Goal: Information Seeking & Learning: Learn about a topic

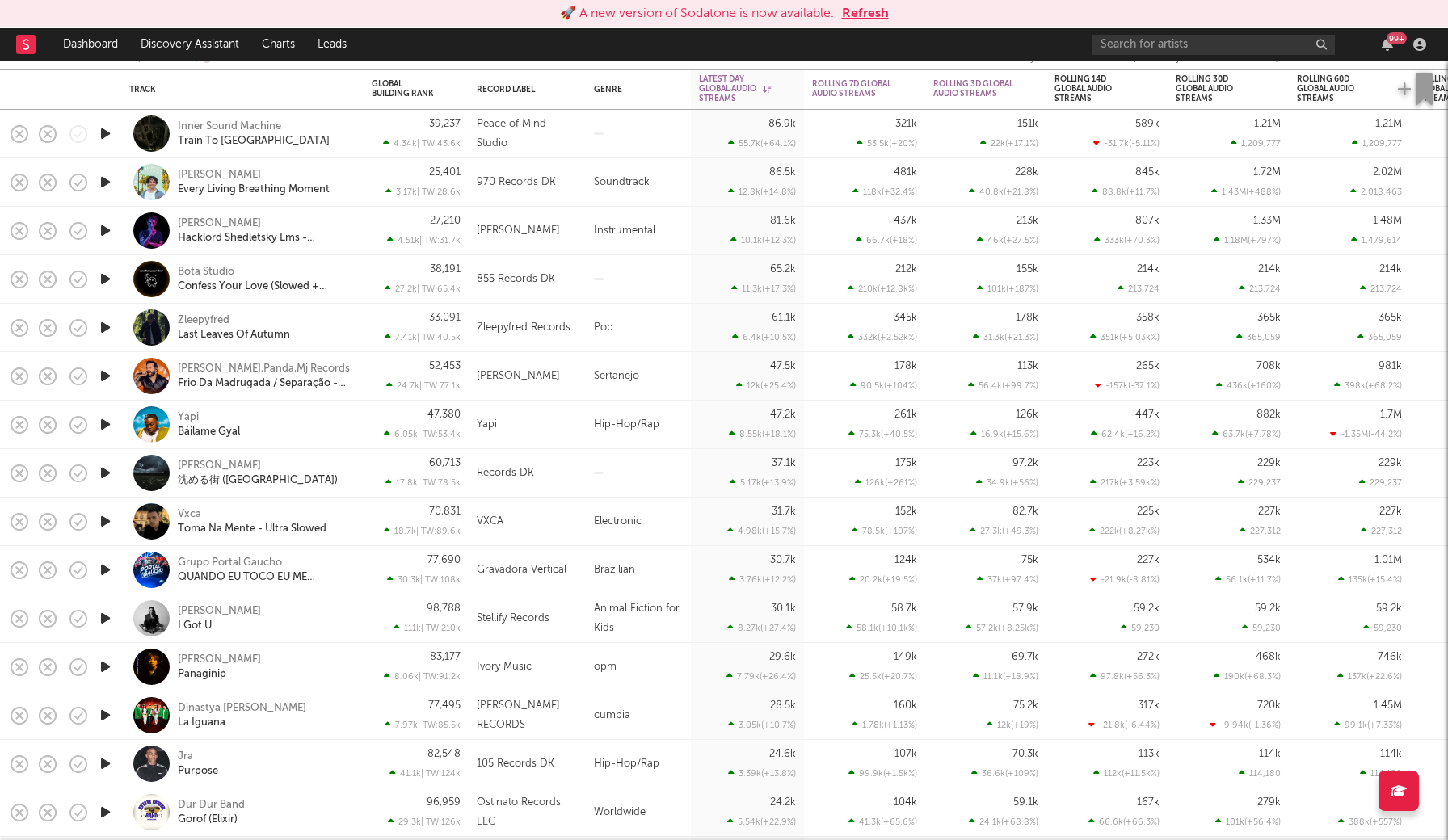
click at [870, 9] on button "Refresh" at bounding box center [865, 13] width 47 height 19
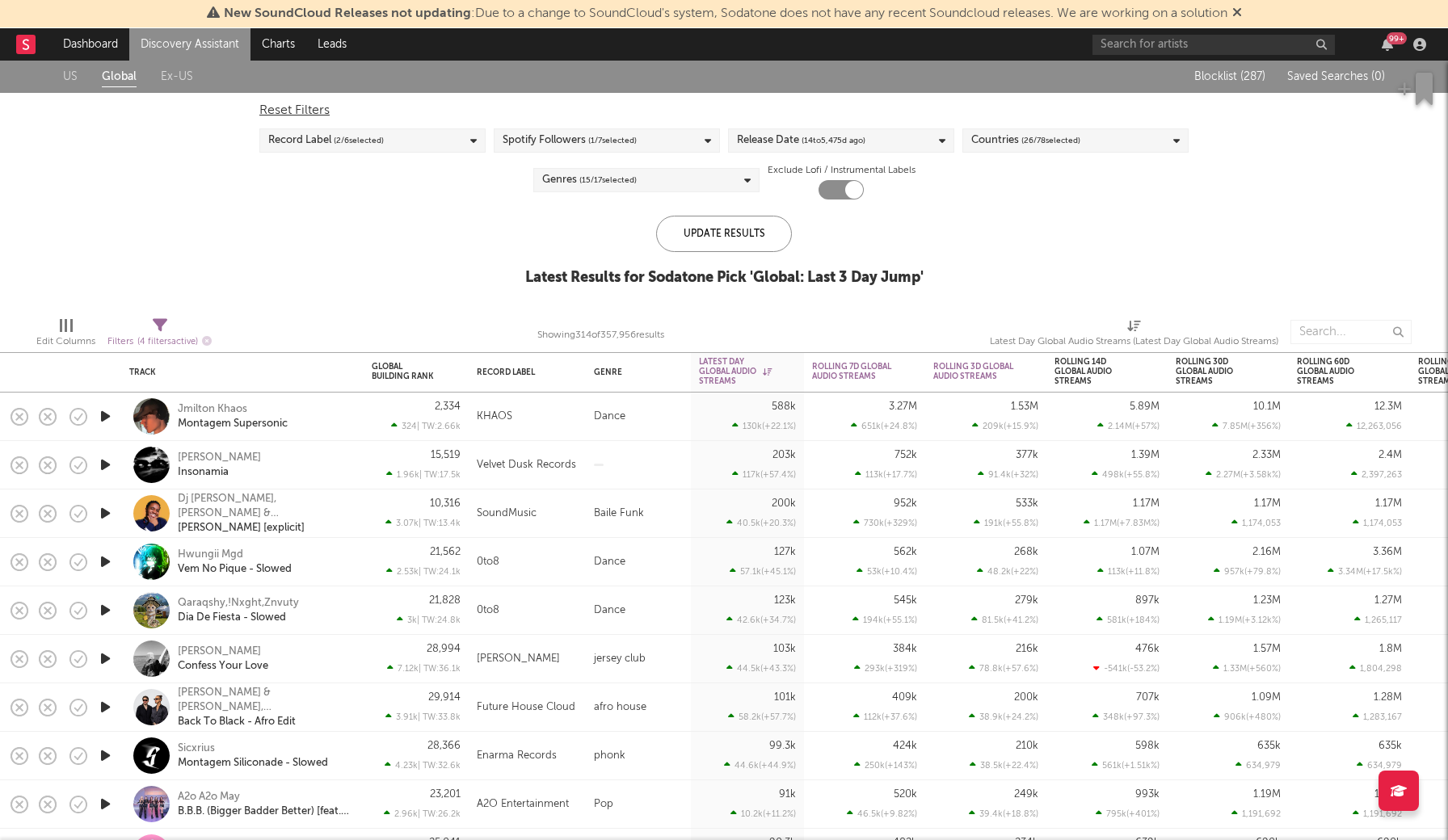
click at [1093, 142] on div "Countries ( 26 / 78 selected)" at bounding box center [1075, 140] width 227 height 24
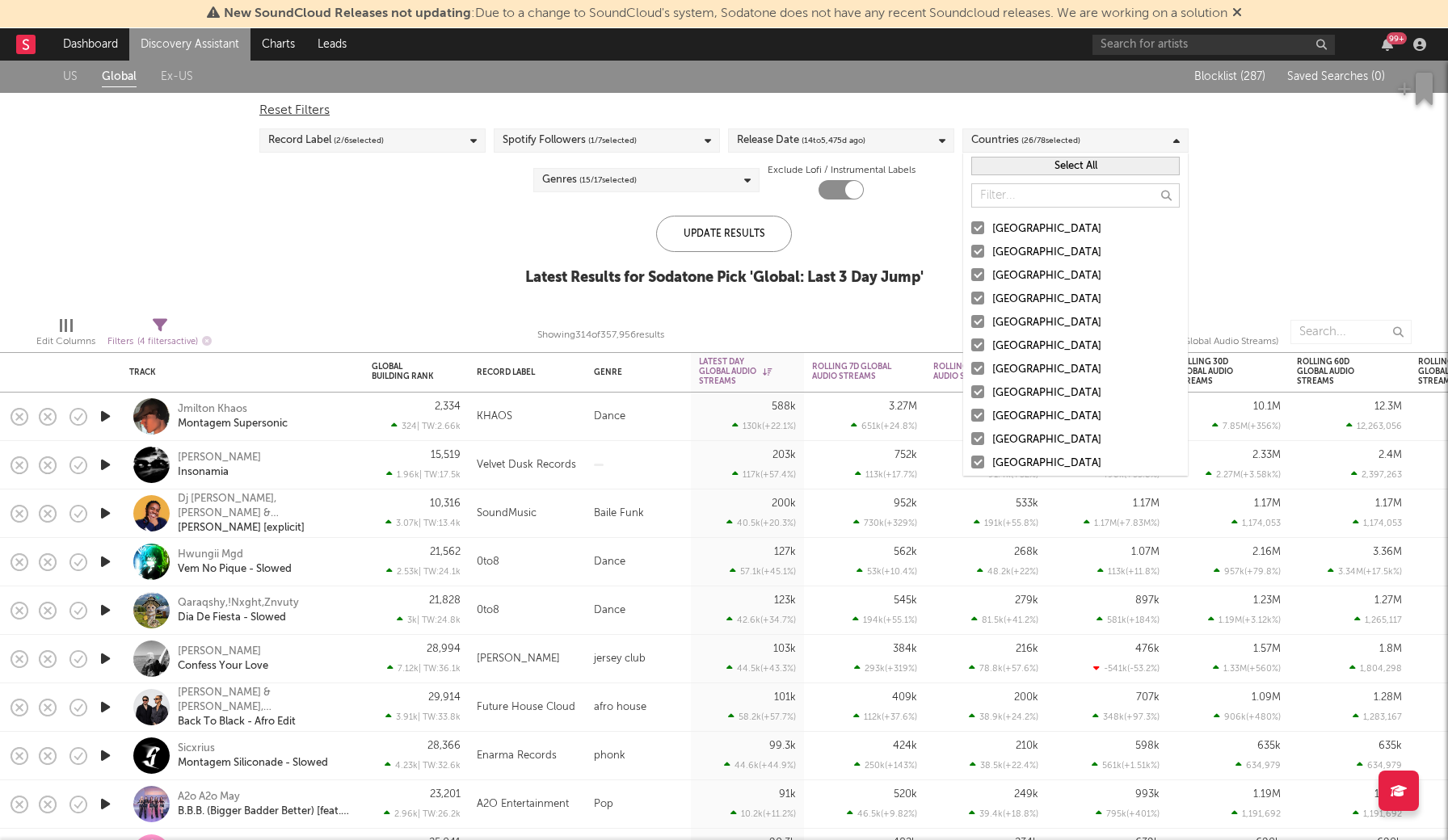
click at [1061, 161] on button "Select All" at bounding box center [1075, 165] width 208 height 18
click at [1061, 161] on button "Deselect All" at bounding box center [1075, 165] width 208 height 18
click at [972, 227] on div at bounding box center [977, 227] width 13 height 13
click at [971, 227] on input "[GEOGRAPHIC_DATA]" at bounding box center [971, 229] width 0 height 19
click at [980, 257] on label "[GEOGRAPHIC_DATA]" at bounding box center [1075, 252] width 208 height 19
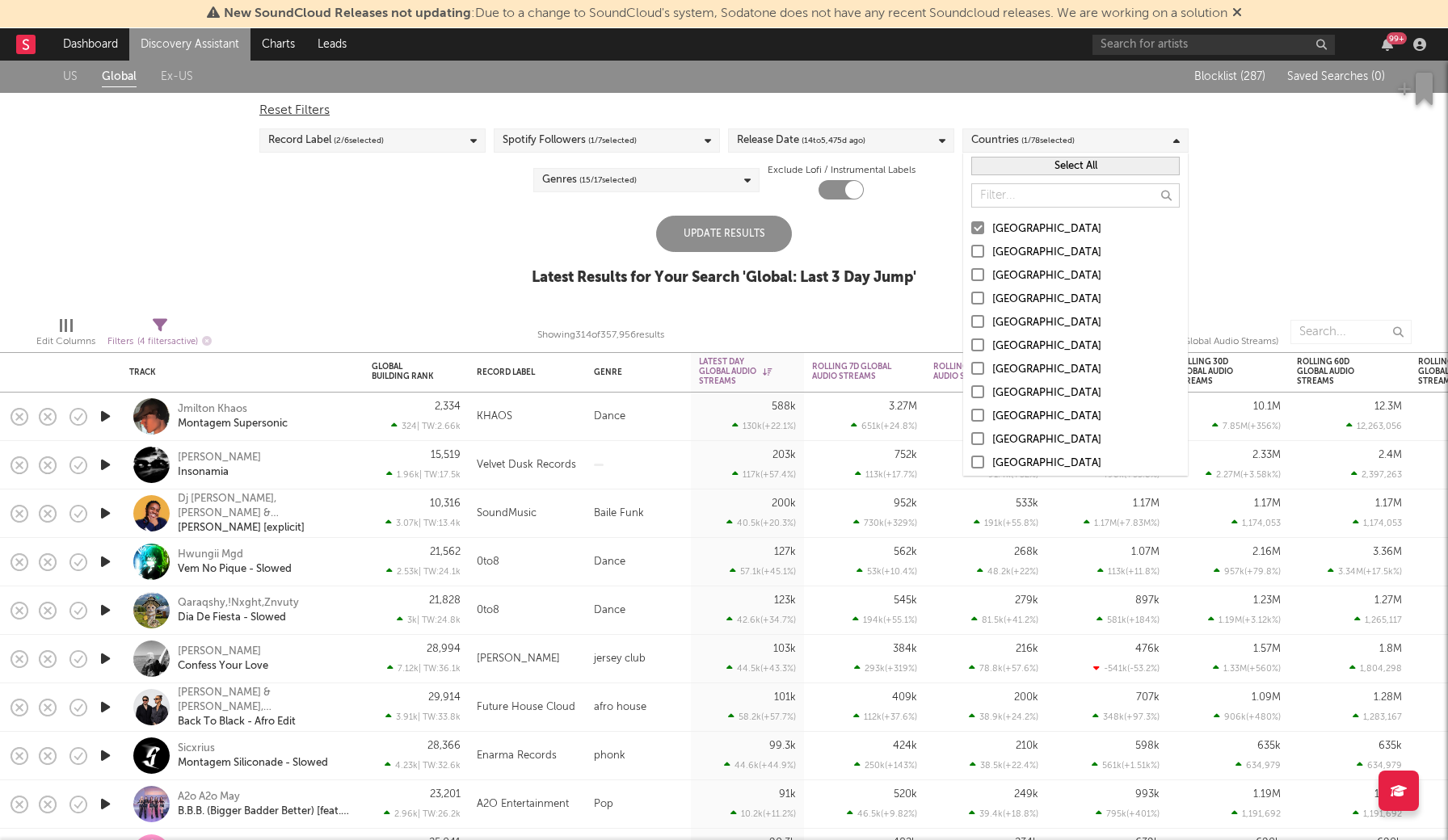
click at [971, 257] on input "[GEOGRAPHIC_DATA]" at bounding box center [971, 252] width 0 height 19
click at [983, 279] on div at bounding box center [977, 274] width 13 height 13
click at [971, 279] on input "[GEOGRAPHIC_DATA]" at bounding box center [971, 276] width 0 height 19
click at [983, 294] on div at bounding box center [977, 298] width 13 height 13
click at [971, 294] on input "[GEOGRAPHIC_DATA]" at bounding box center [971, 299] width 0 height 19
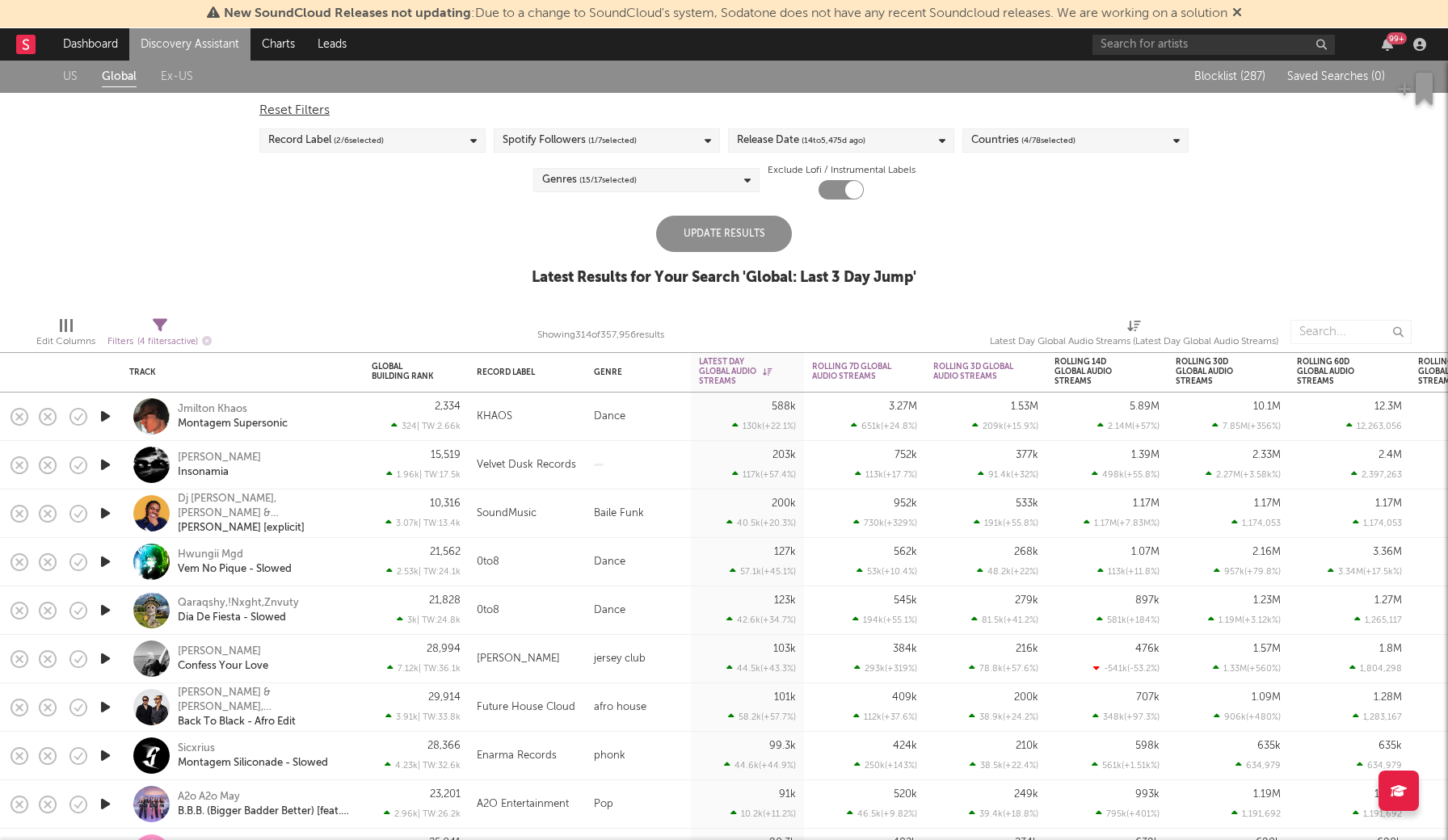
click at [758, 236] on div "Update Results" at bounding box center [724, 233] width 135 height 36
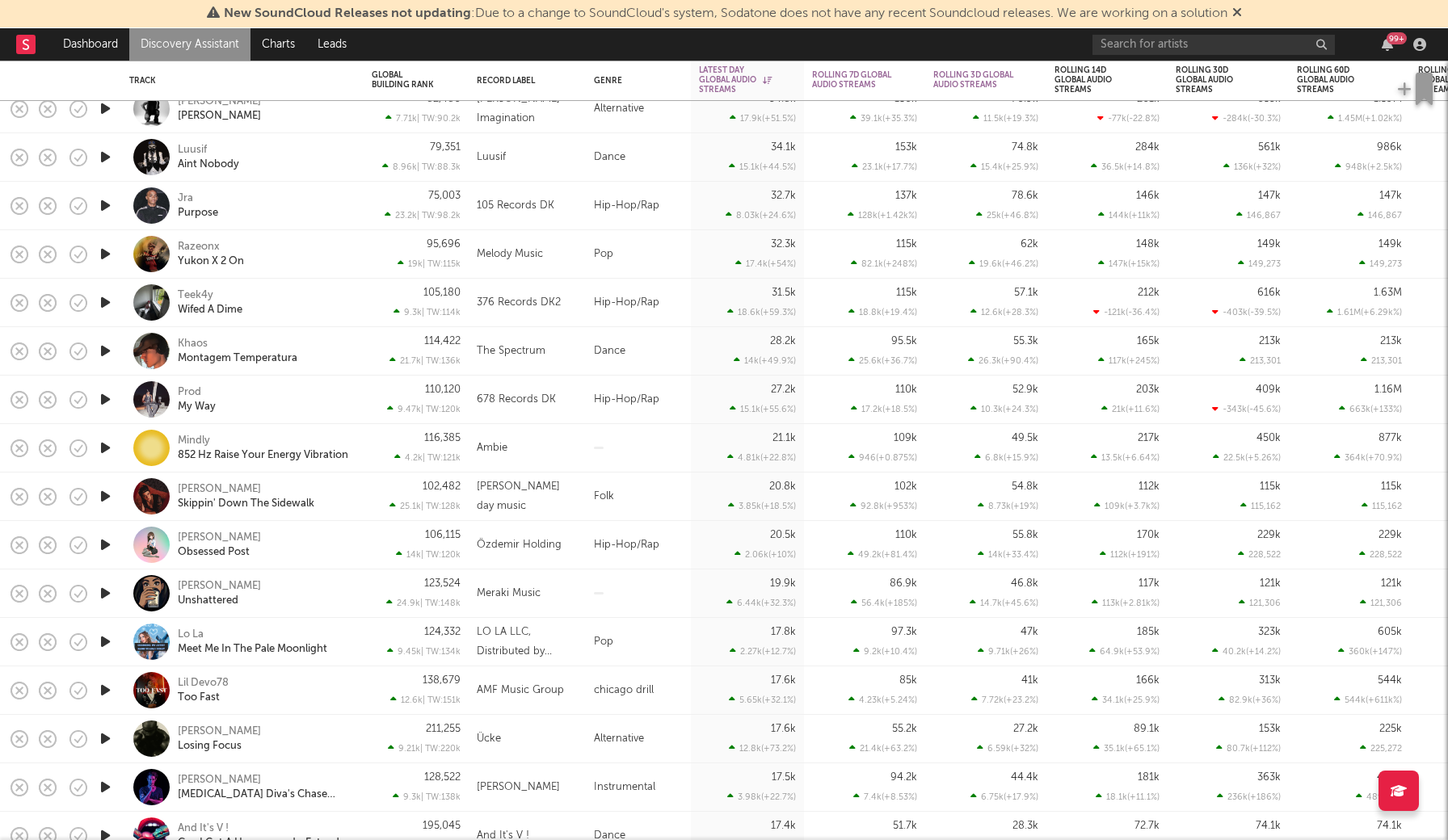
click at [106, 210] on icon "button" at bounding box center [105, 206] width 17 height 20
click at [108, 211] on icon "button" at bounding box center [105, 206] width 15 height 20
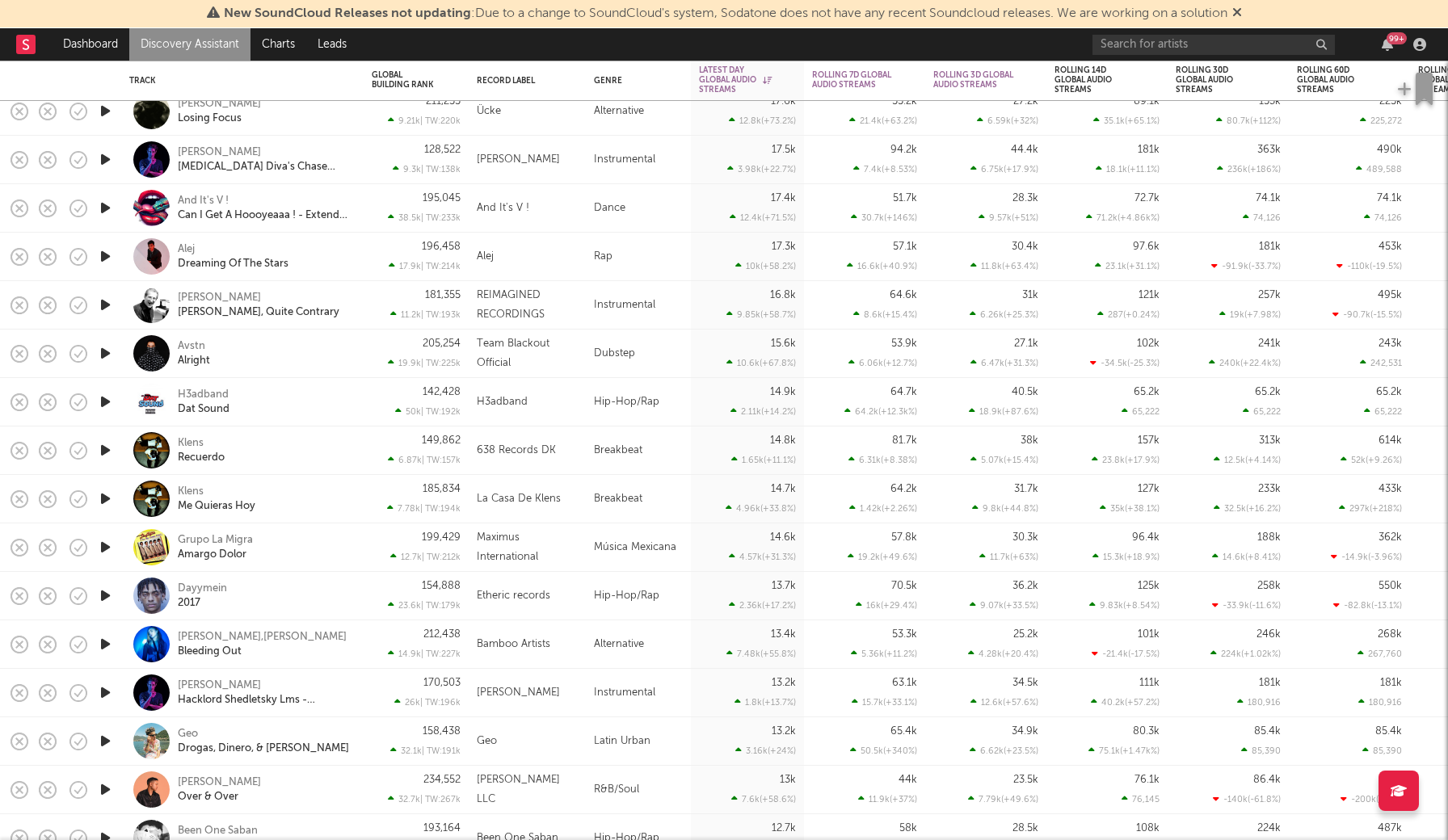
click at [1242, 13] on icon at bounding box center [1237, 12] width 10 height 13
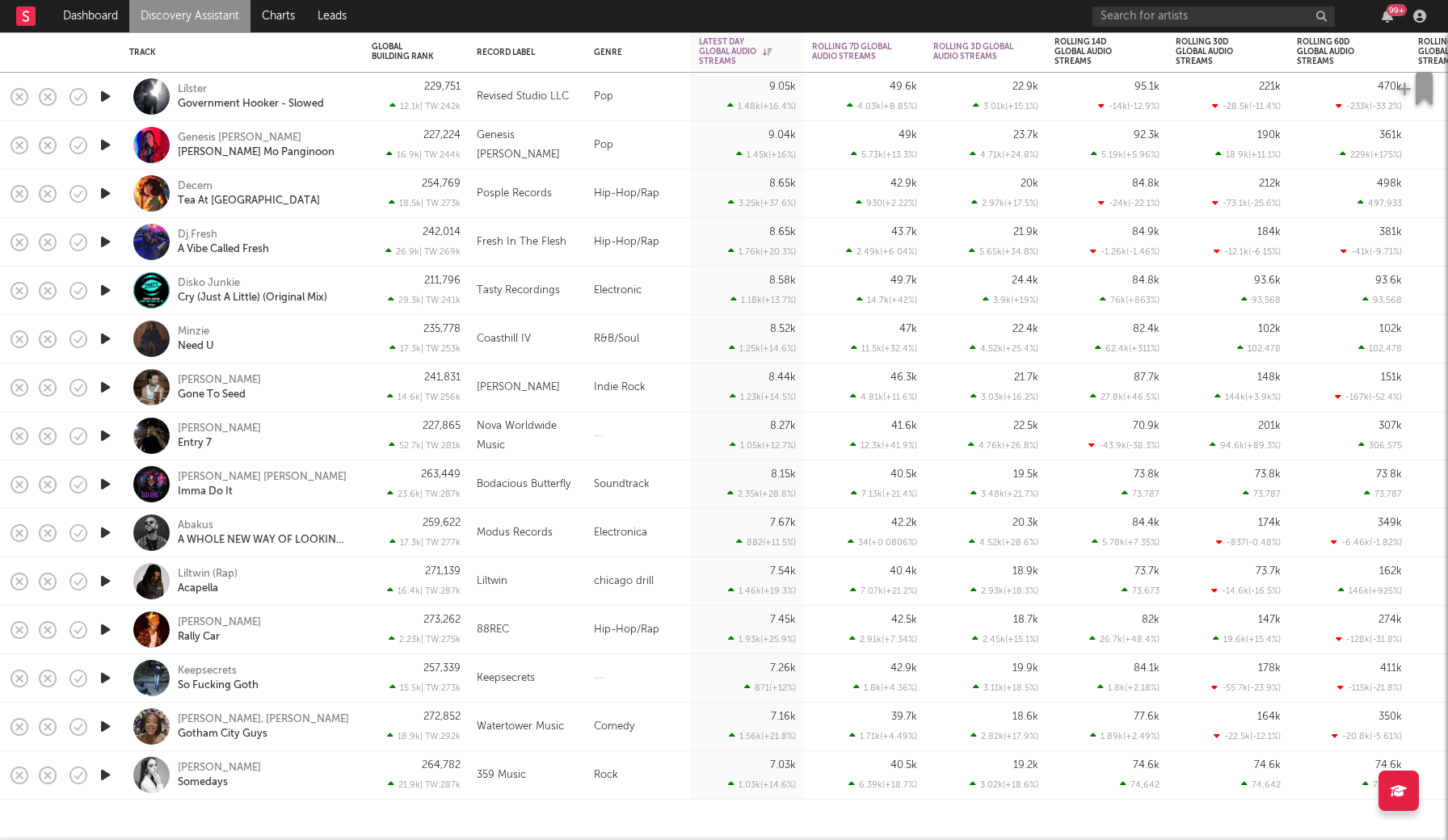
click at [624, 577] on div "chicago drill" at bounding box center [639, 582] width 105 height 48
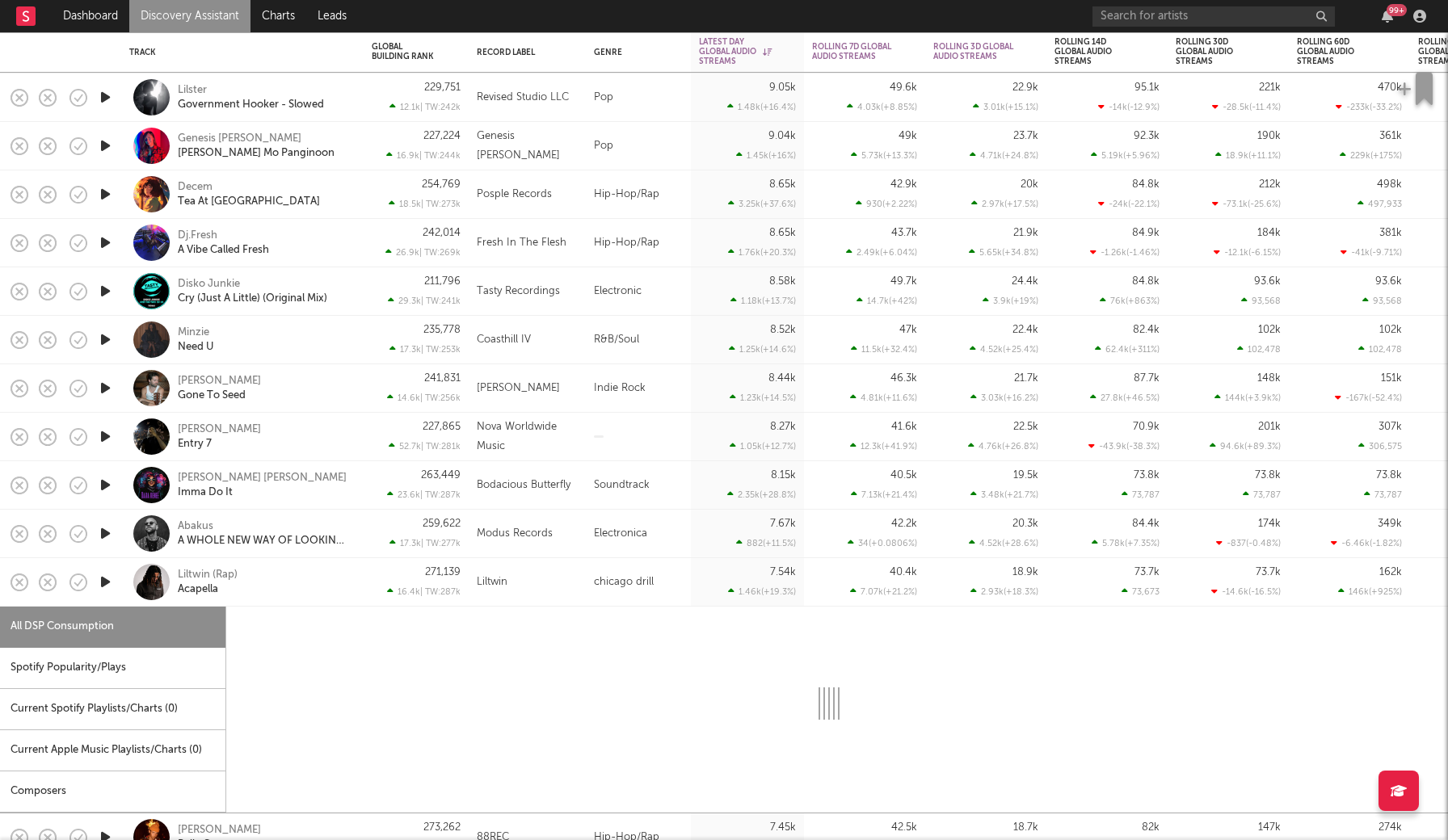
select select "1w"
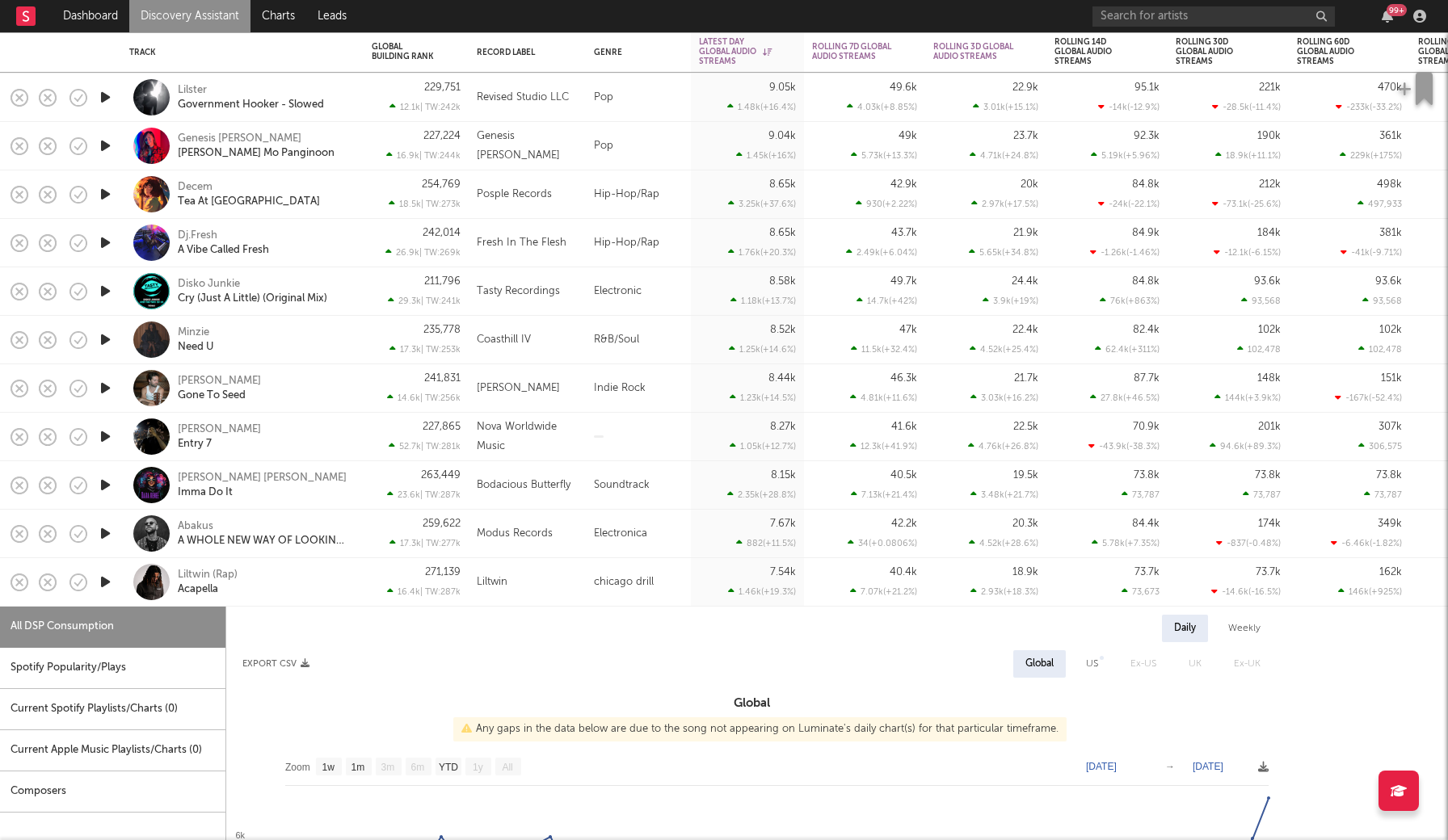
click at [324, 590] on div "Liltwin (Rap) Acapella" at bounding box center [265, 582] width 174 height 29
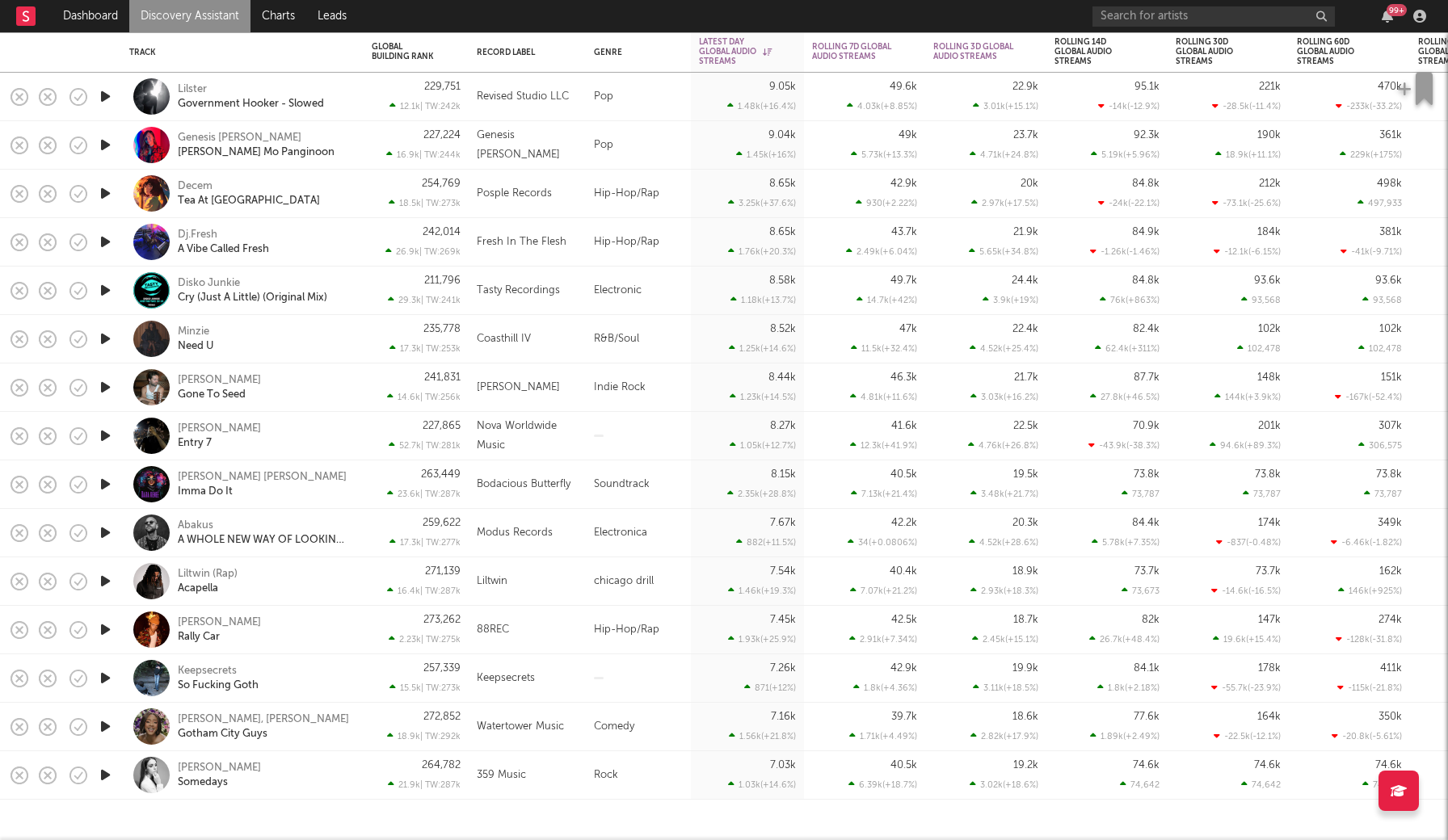
click at [105, 630] on icon "button" at bounding box center [105, 629] width 17 height 20
click at [107, 630] on icon "button" at bounding box center [105, 629] width 15 height 20
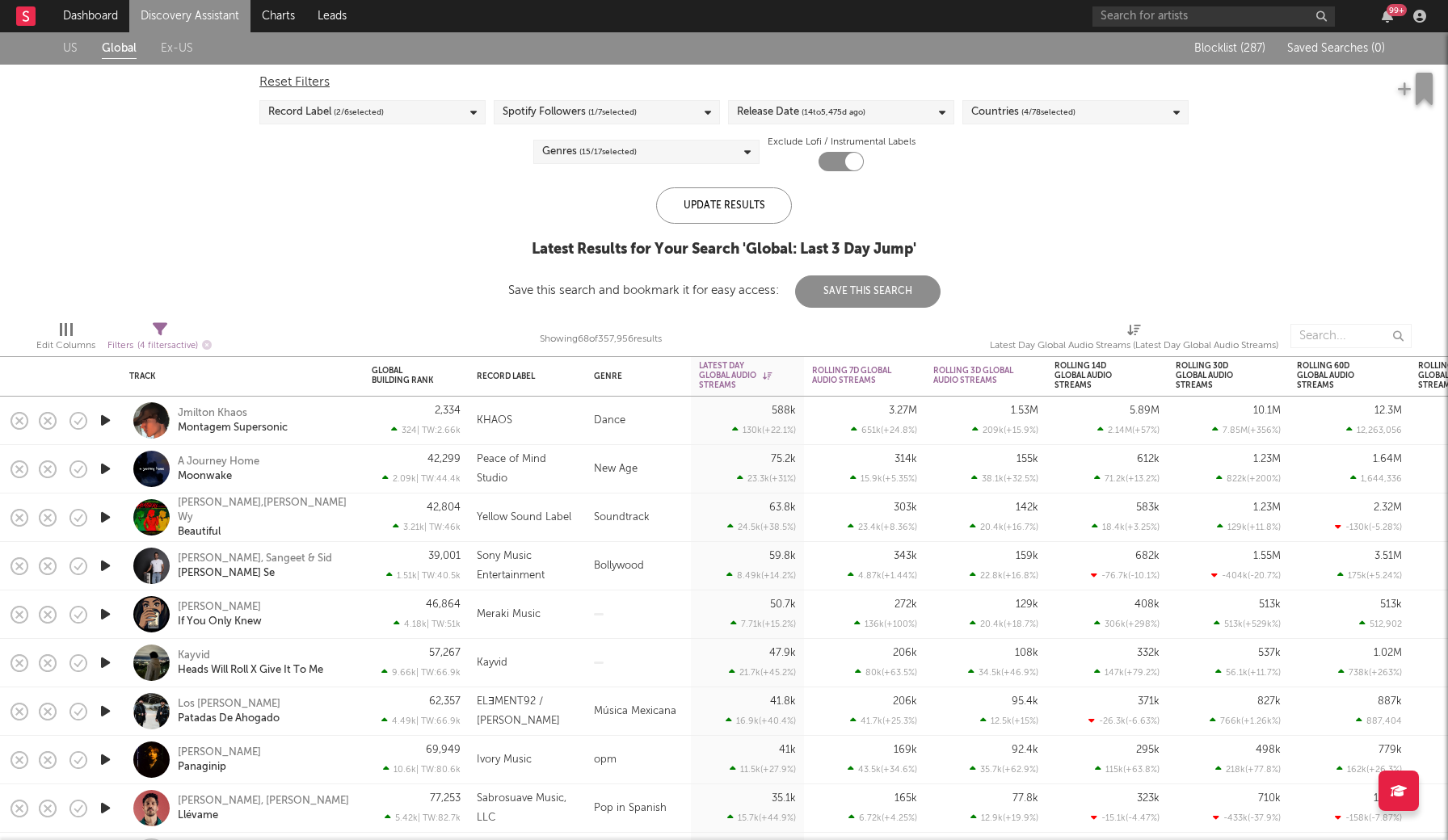
click at [200, 13] on link "Discovery Assistant" at bounding box center [190, 16] width 121 height 33
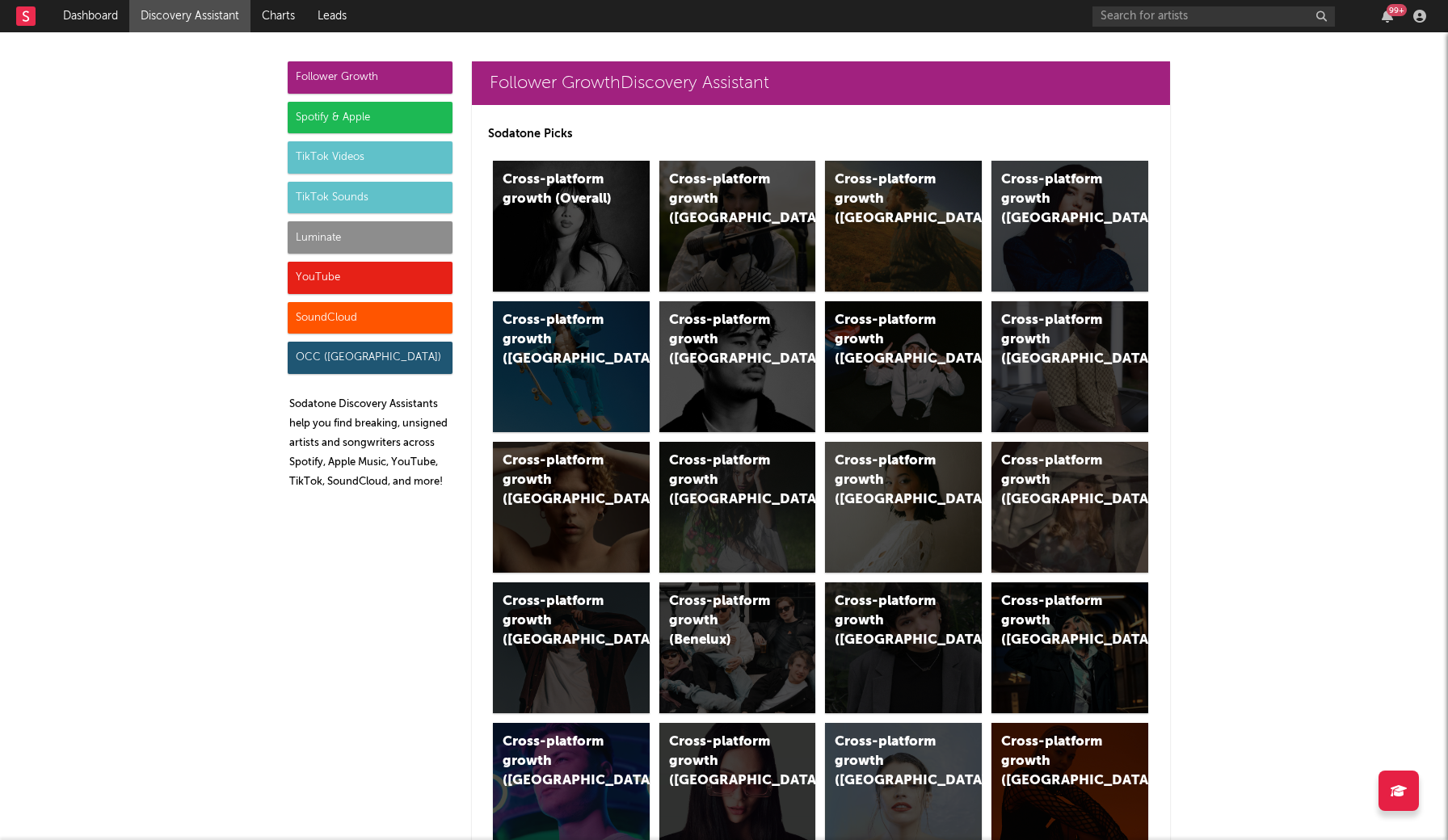
click at [421, 234] on div "Luminate" at bounding box center [370, 237] width 165 height 33
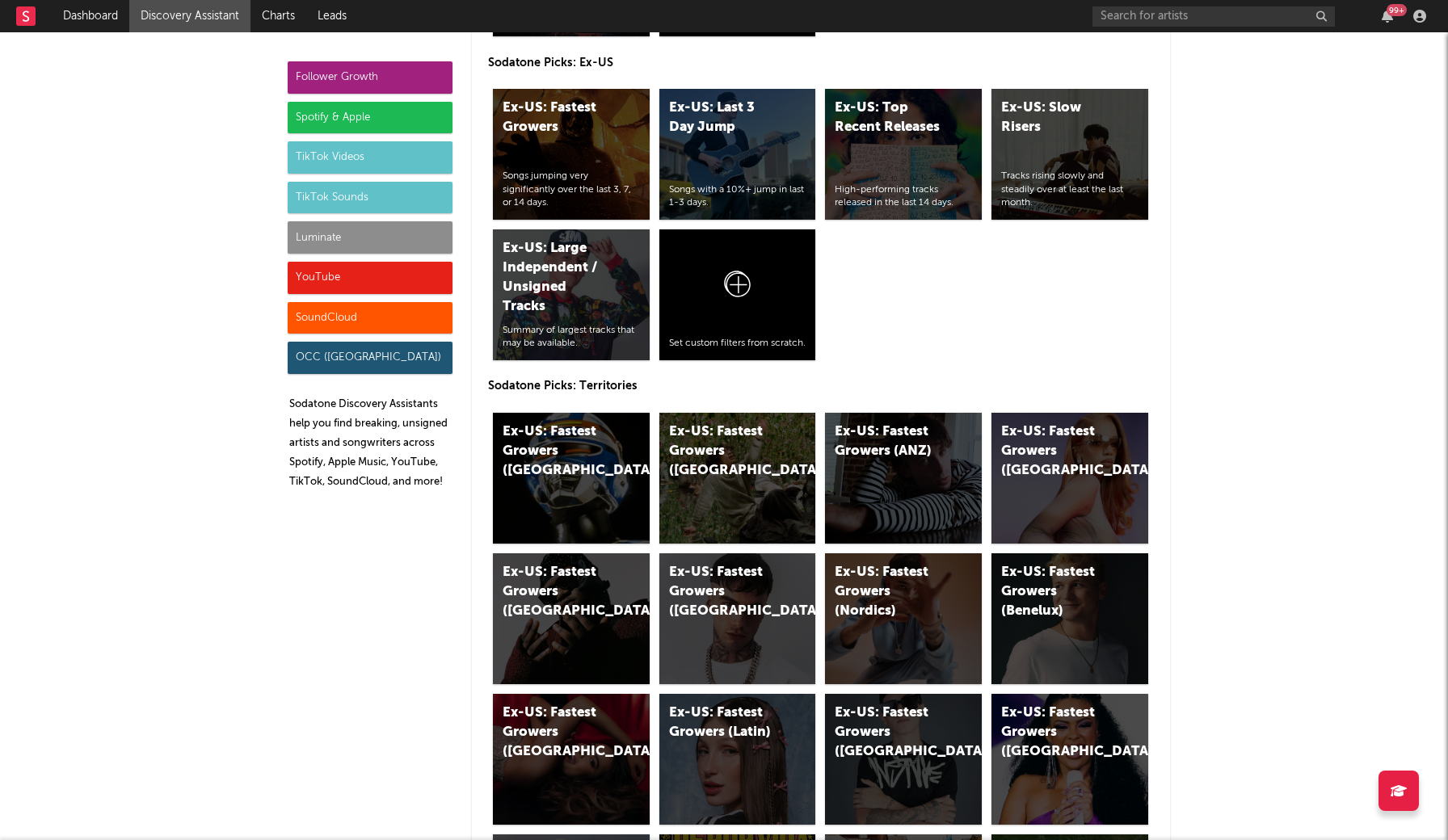
scroll to position [7644, 0]
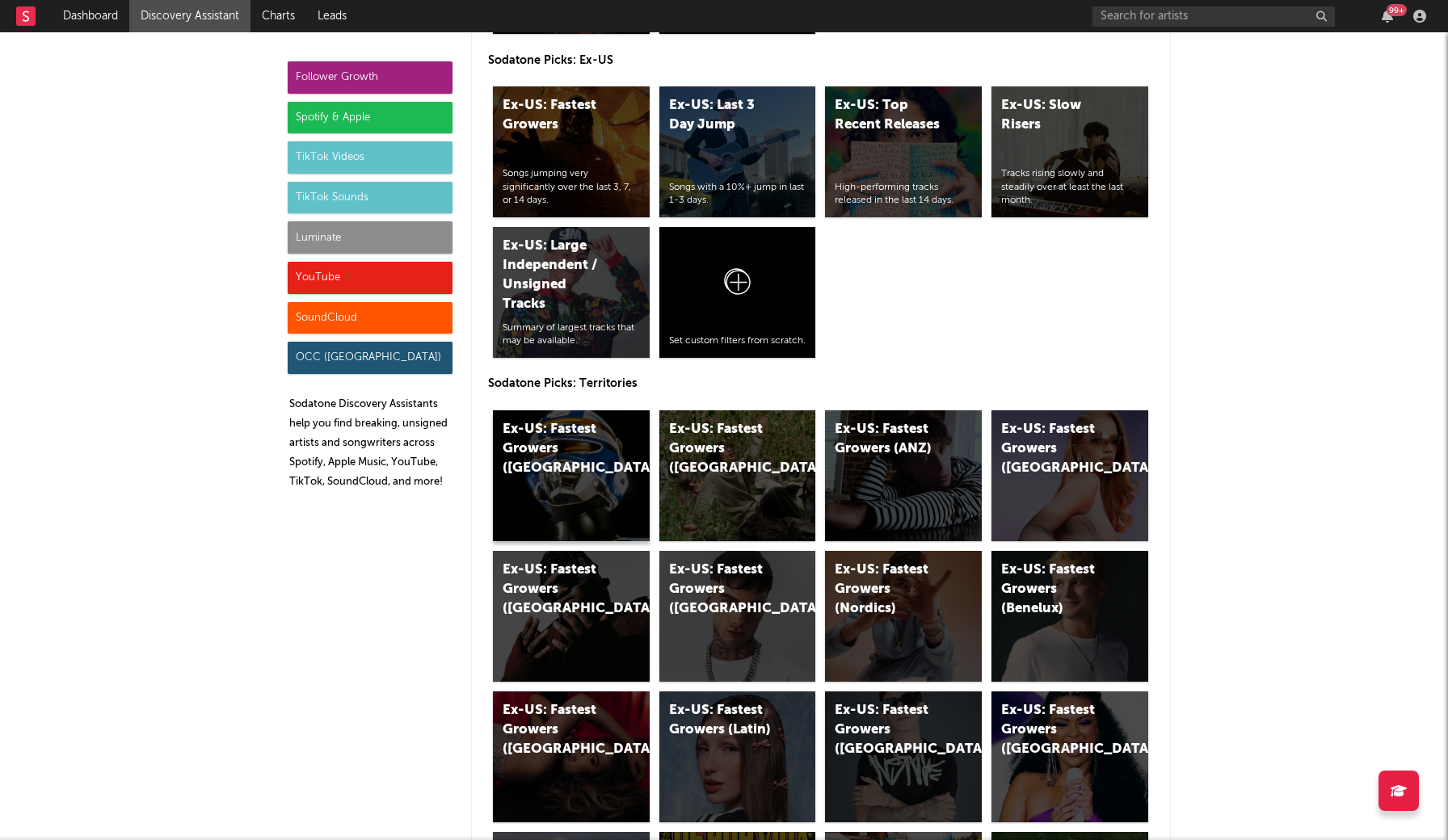
click at [608, 452] on div "Ex-US: Fastest Growers ([GEOGRAPHIC_DATA])" at bounding box center [557, 450] width 110 height 59
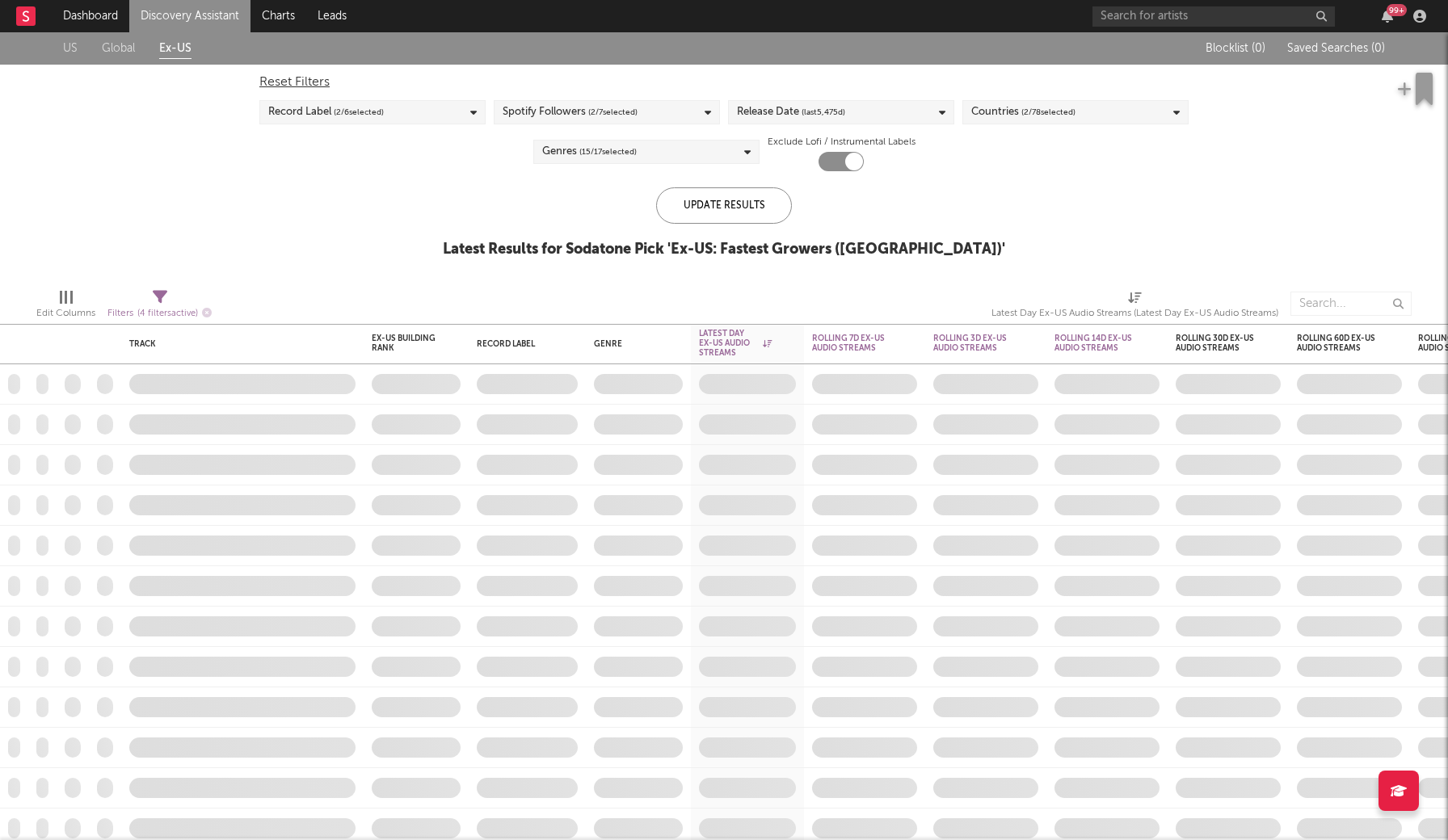
checkbox input "true"
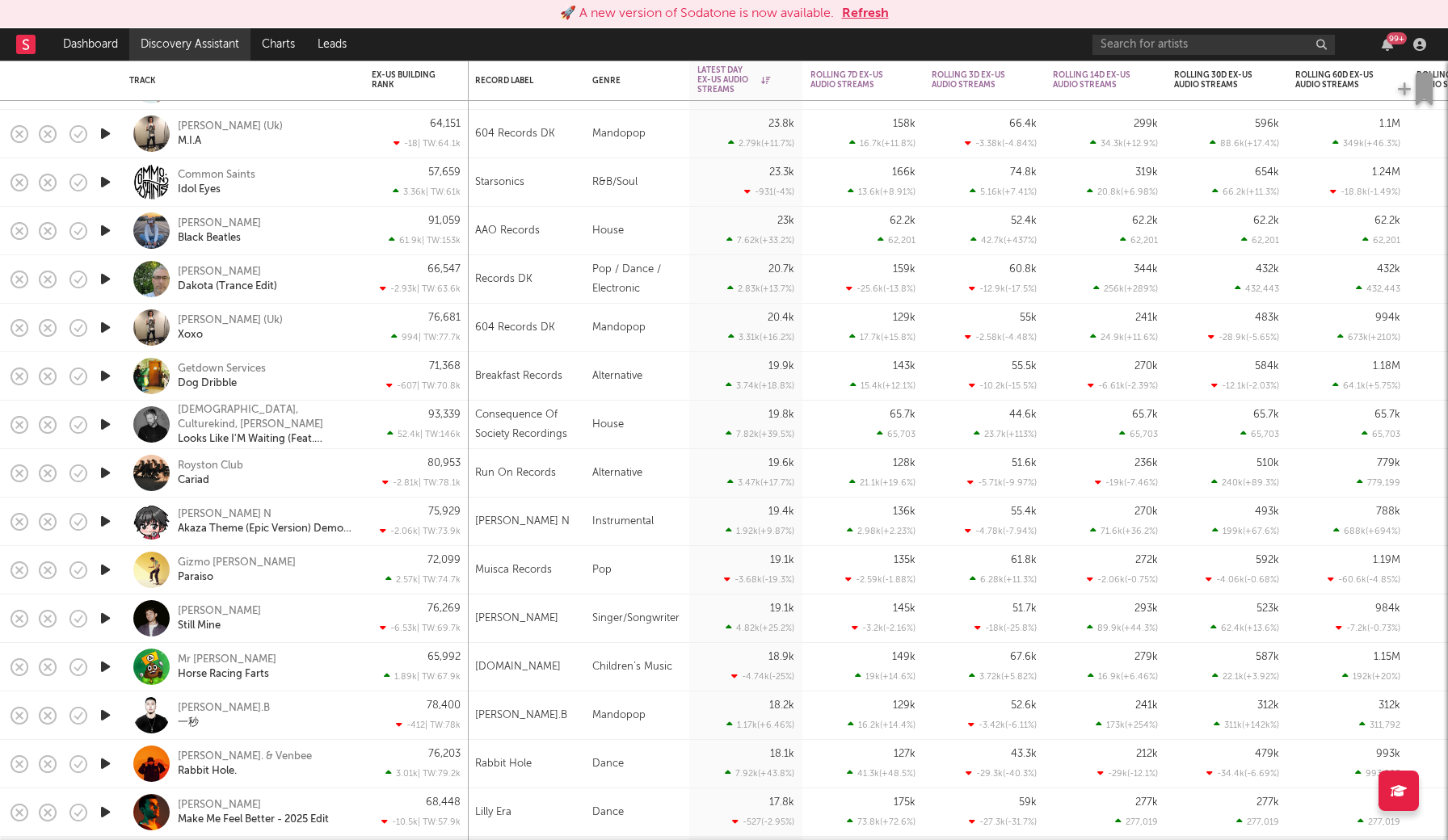
click at [148, 48] on link "Discovery Assistant" at bounding box center [190, 44] width 121 height 33
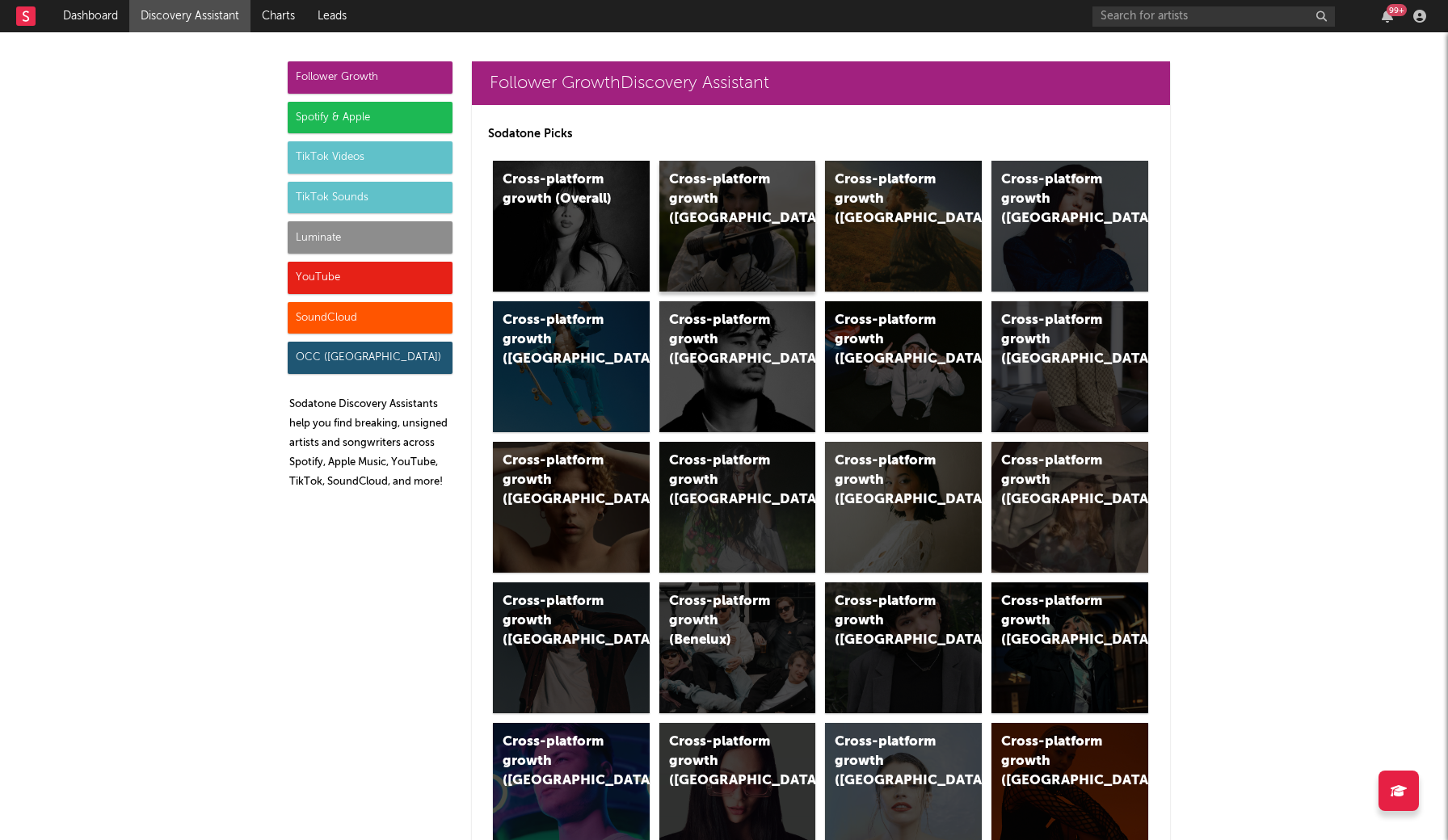
click at [698, 227] on div "Cross-platform growth ([GEOGRAPHIC_DATA])" at bounding box center [737, 226] width 156 height 131
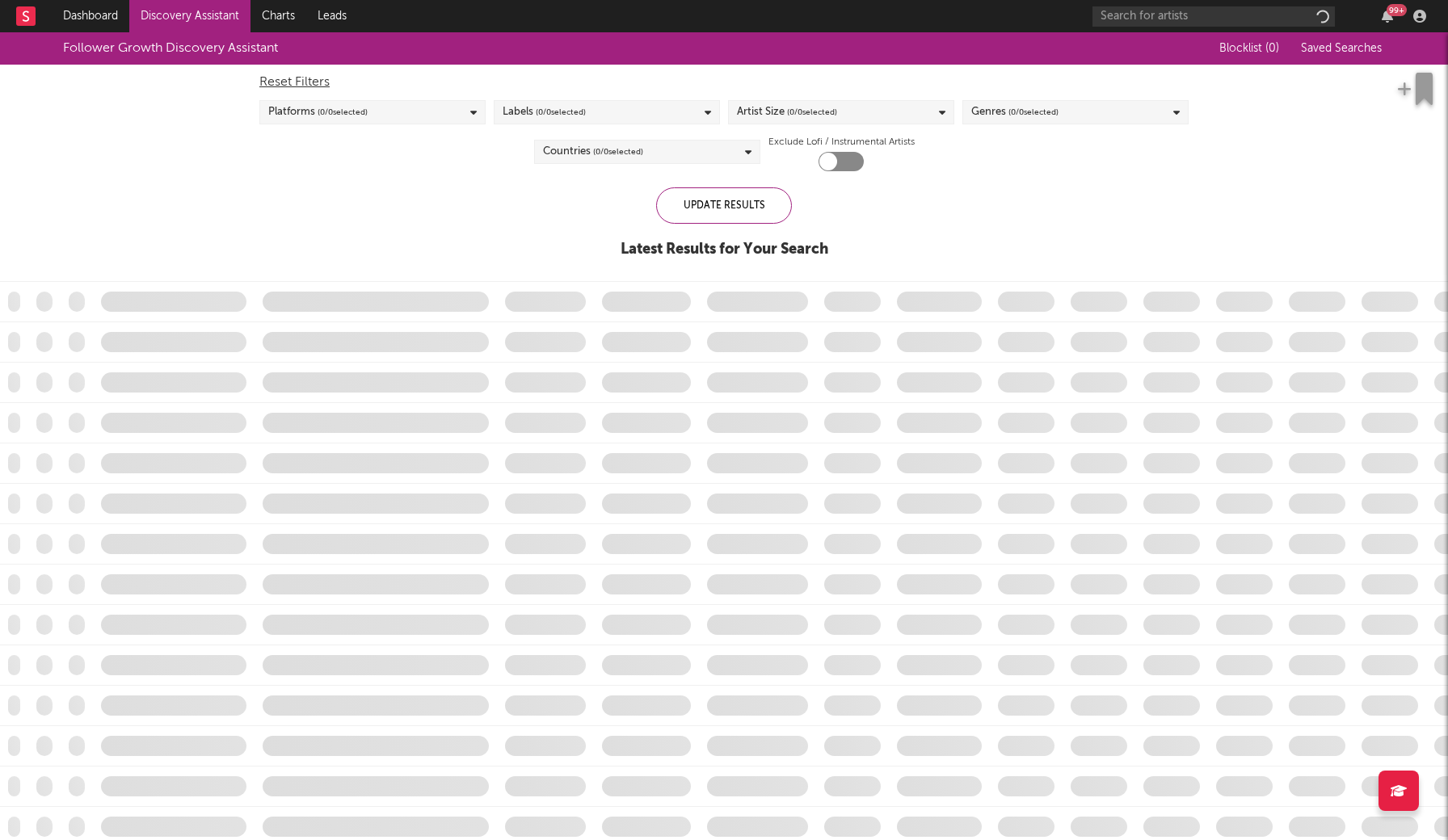
checkbox input "true"
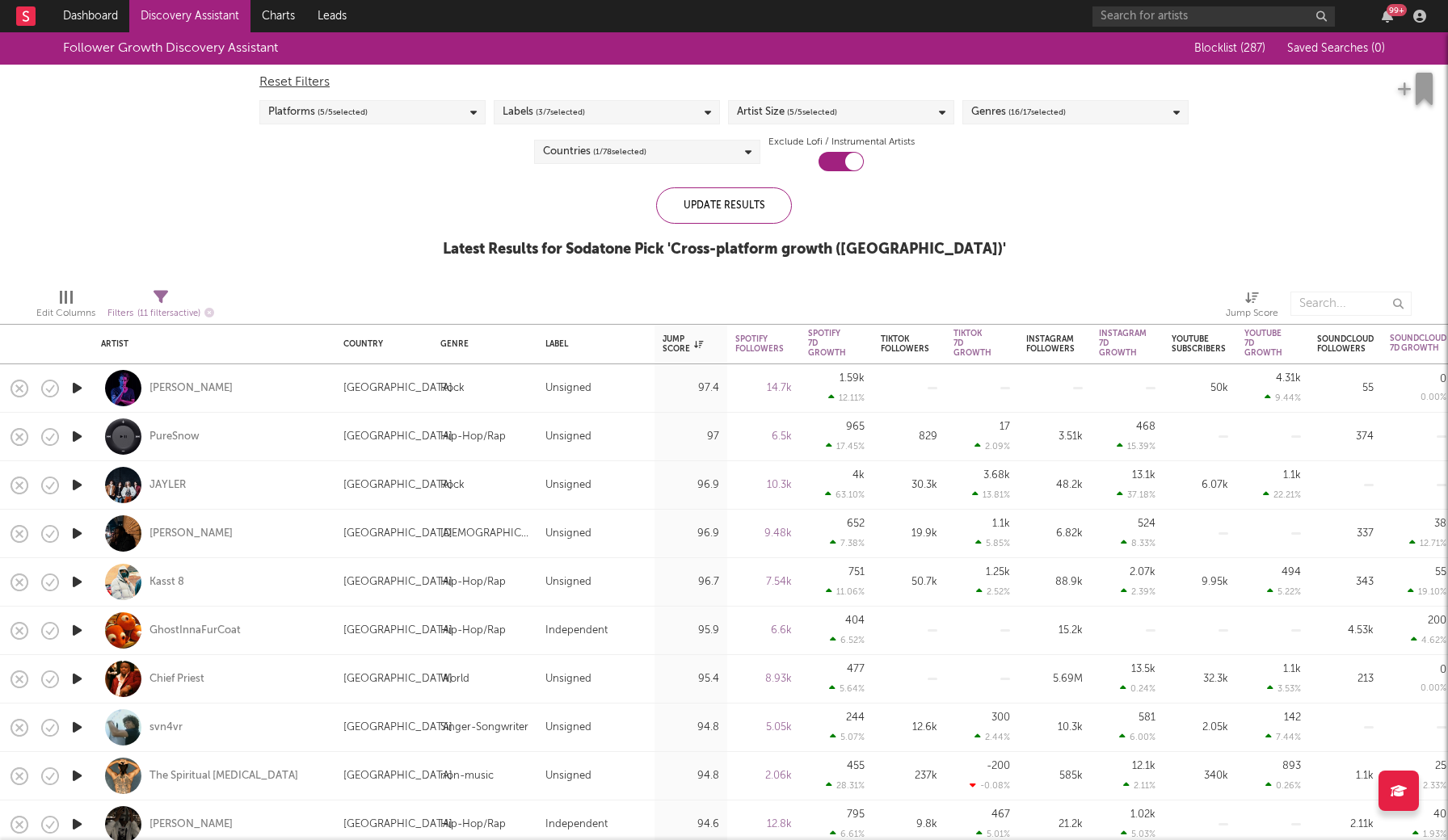
click at [210, 16] on link "Discovery Assistant" at bounding box center [190, 16] width 121 height 33
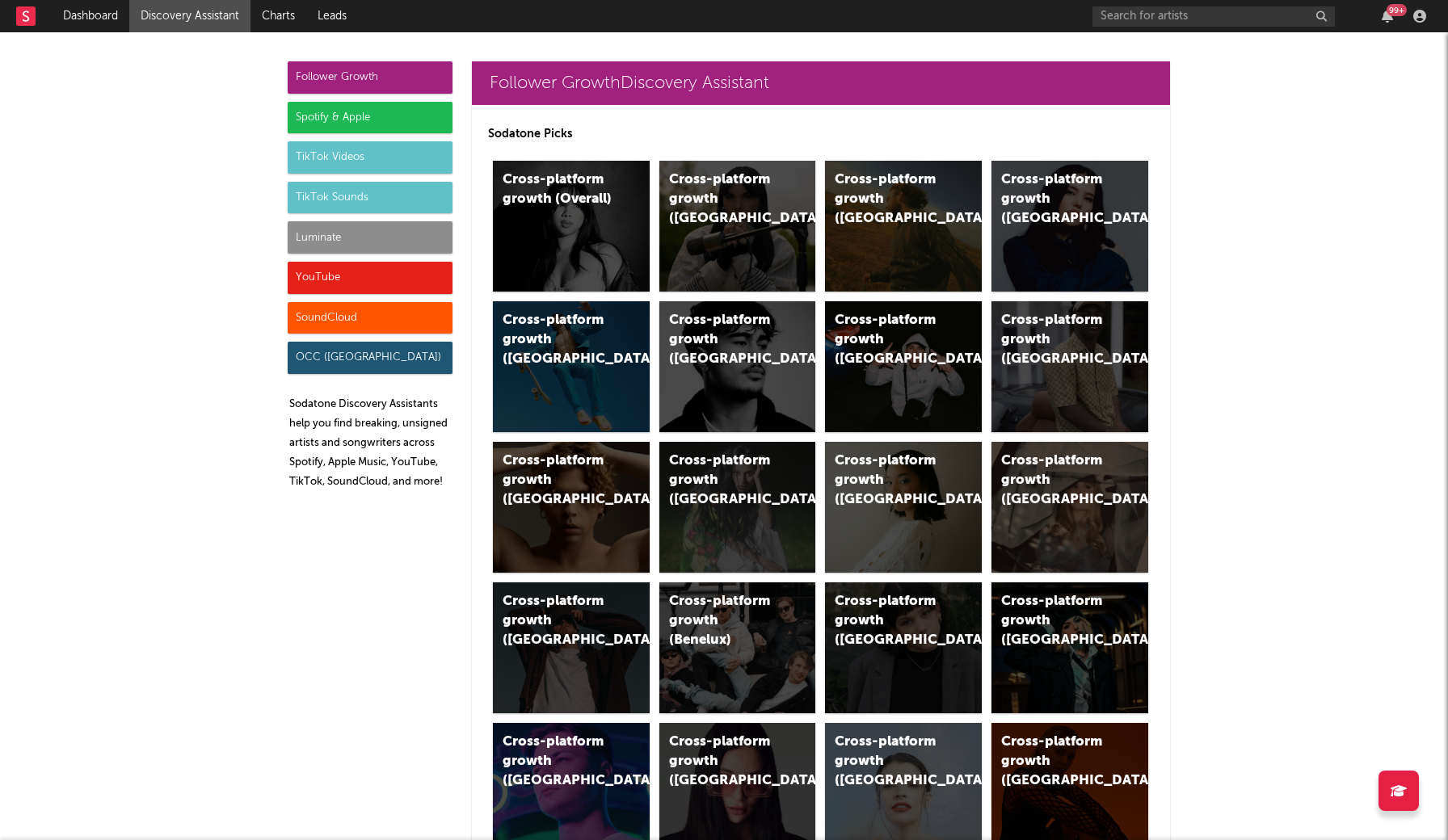
click at [365, 237] on div "Luminate" at bounding box center [370, 237] width 165 height 33
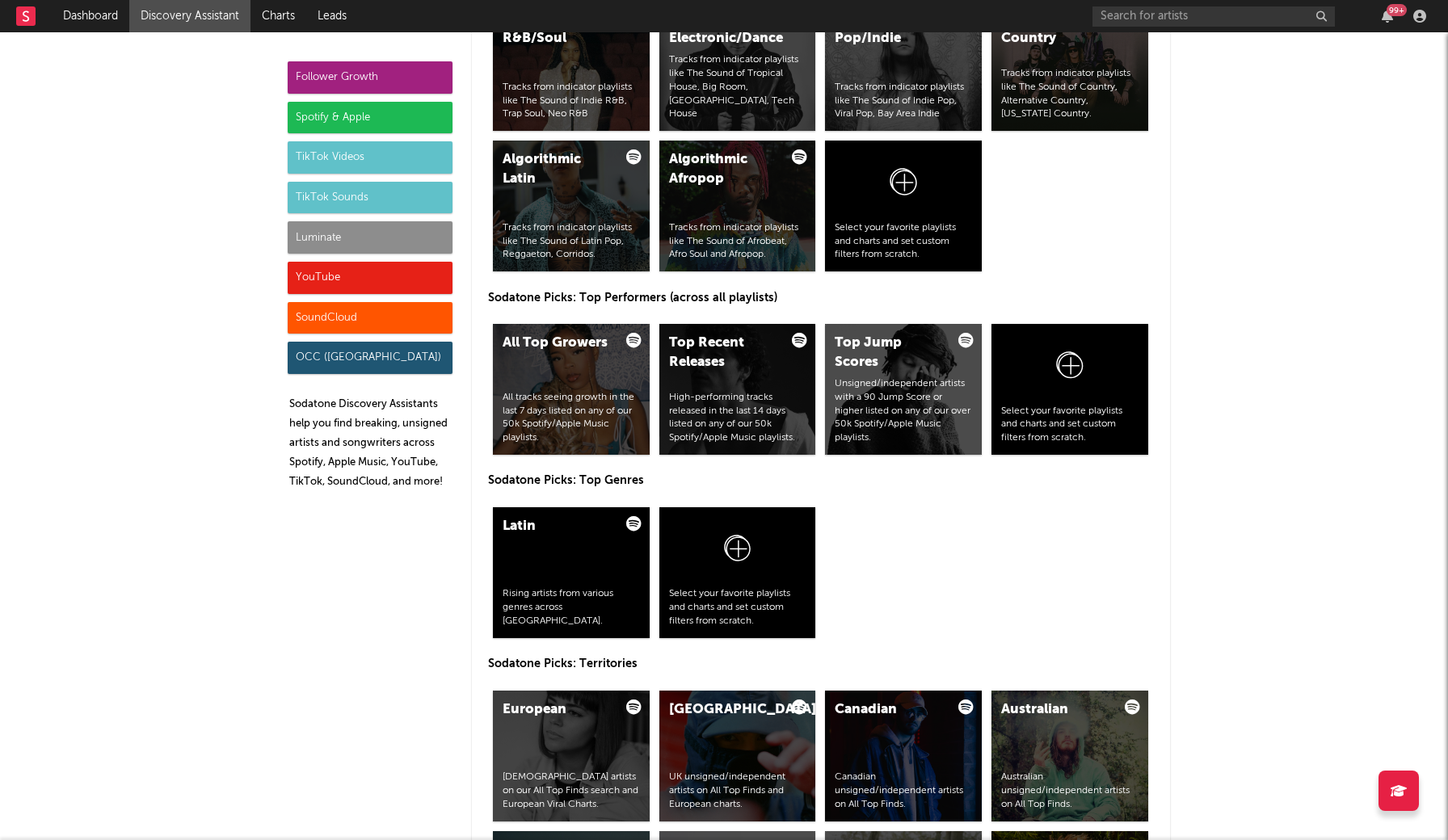
scroll to position [6920, 0]
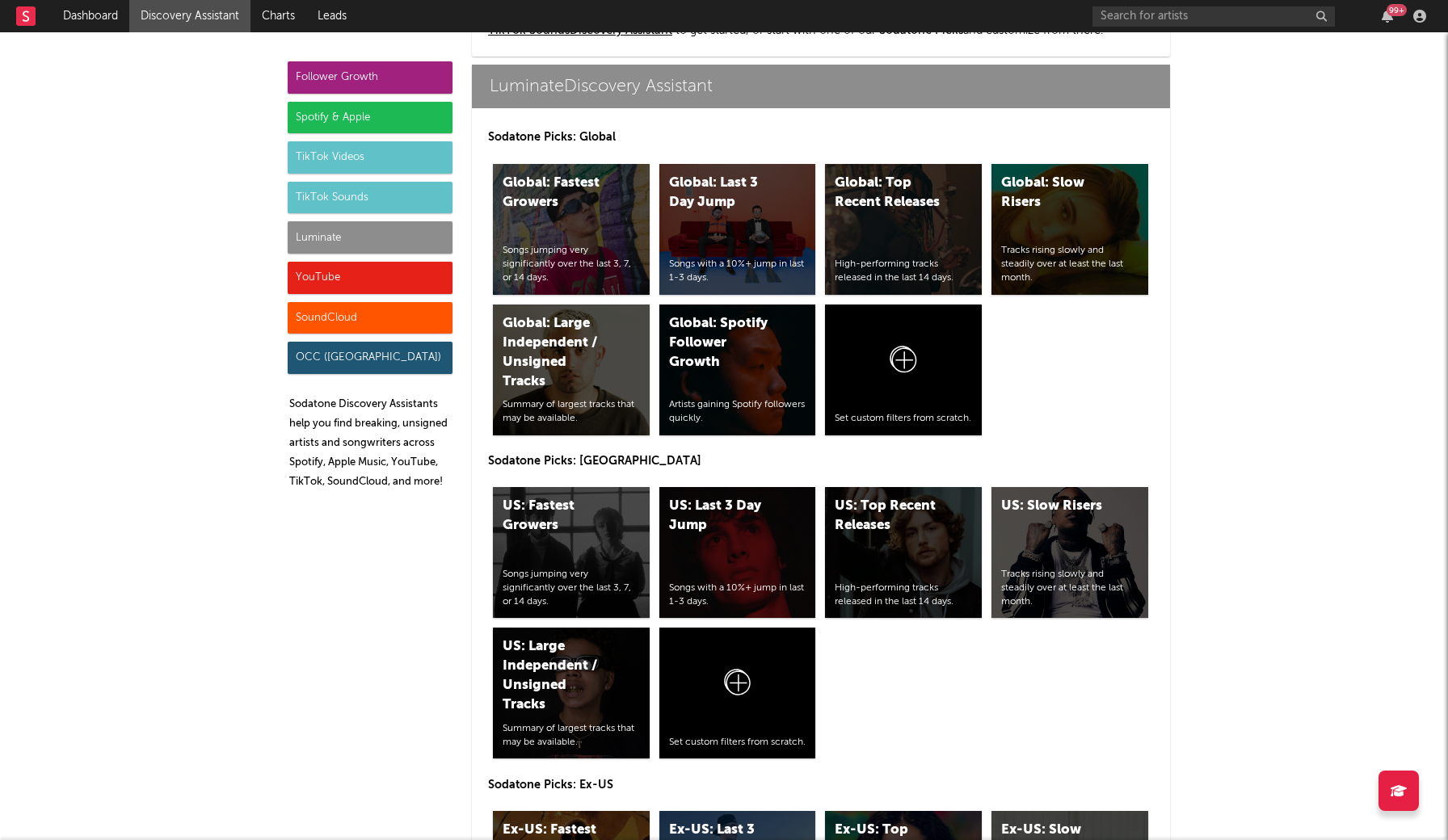
click at [374, 242] on div "Luminate" at bounding box center [370, 237] width 165 height 33
click at [373, 112] on div "Spotify & Apple" at bounding box center [370, 118] width 165 height 33
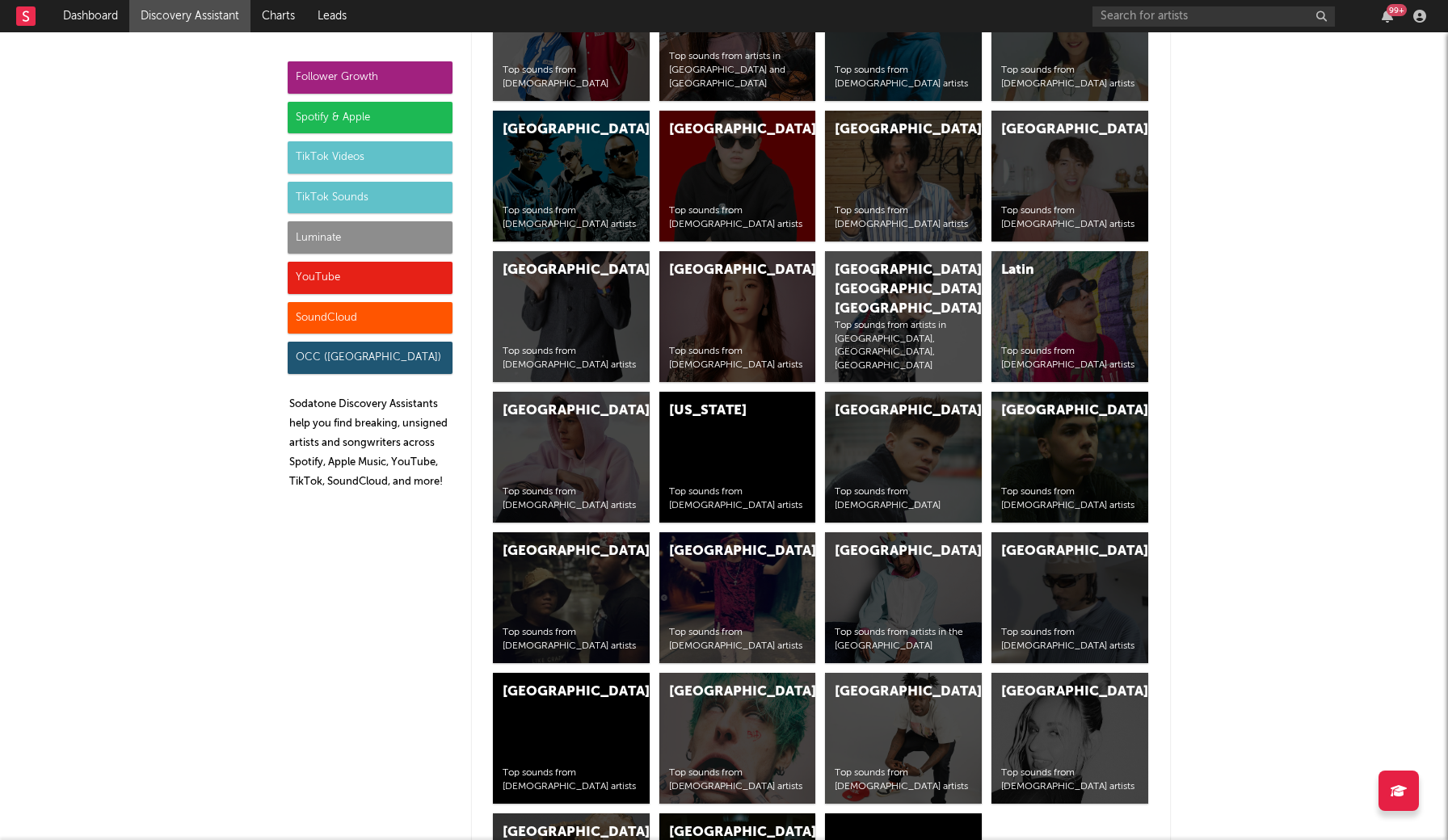
scroll to position [1615, 0]
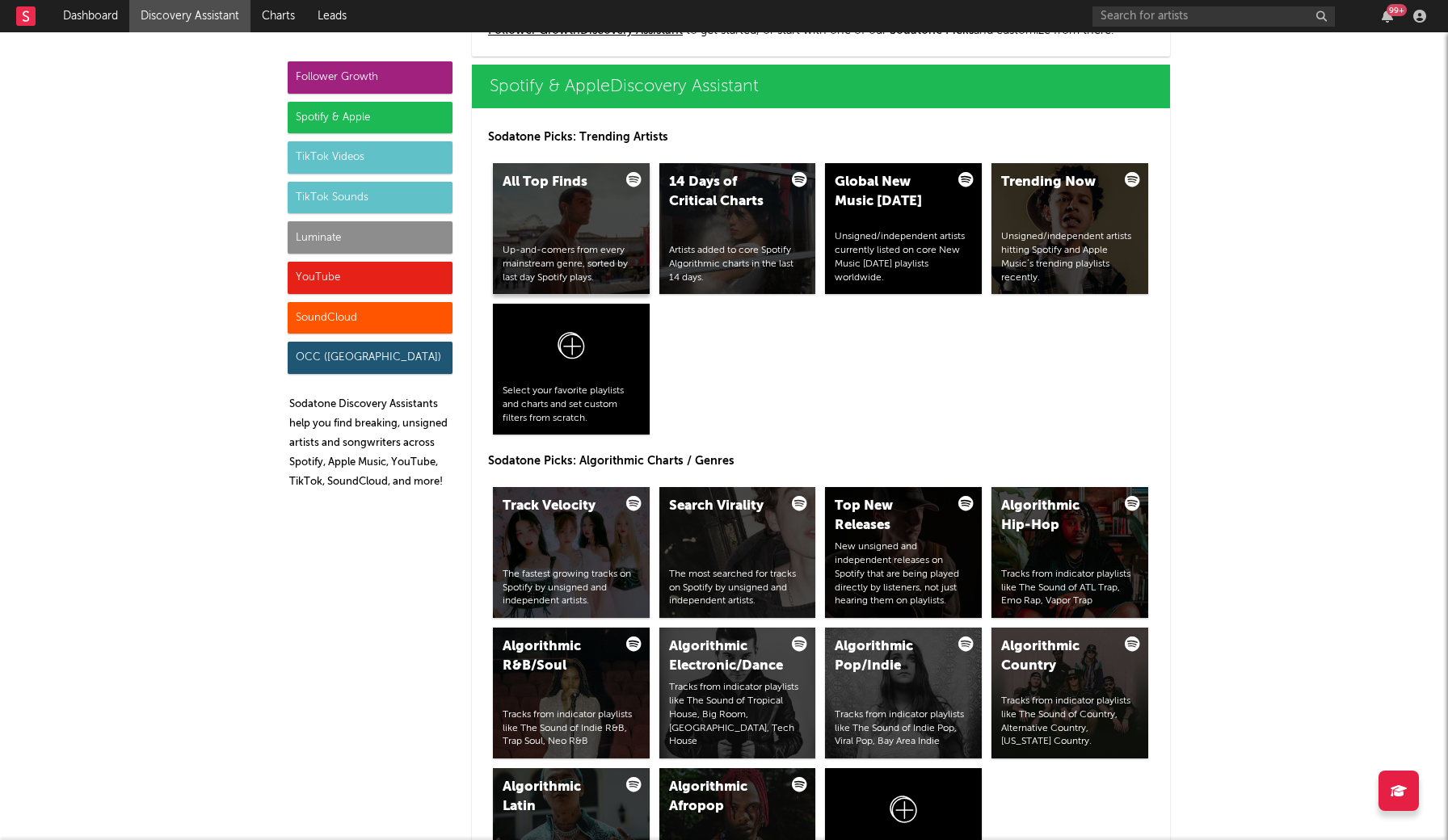
click at [512, 216] on div "All Top Finds Up-and-comers from every mainstream genre, sorted by last day Spo…" at bounding box center [571, 228] width 156 height 131
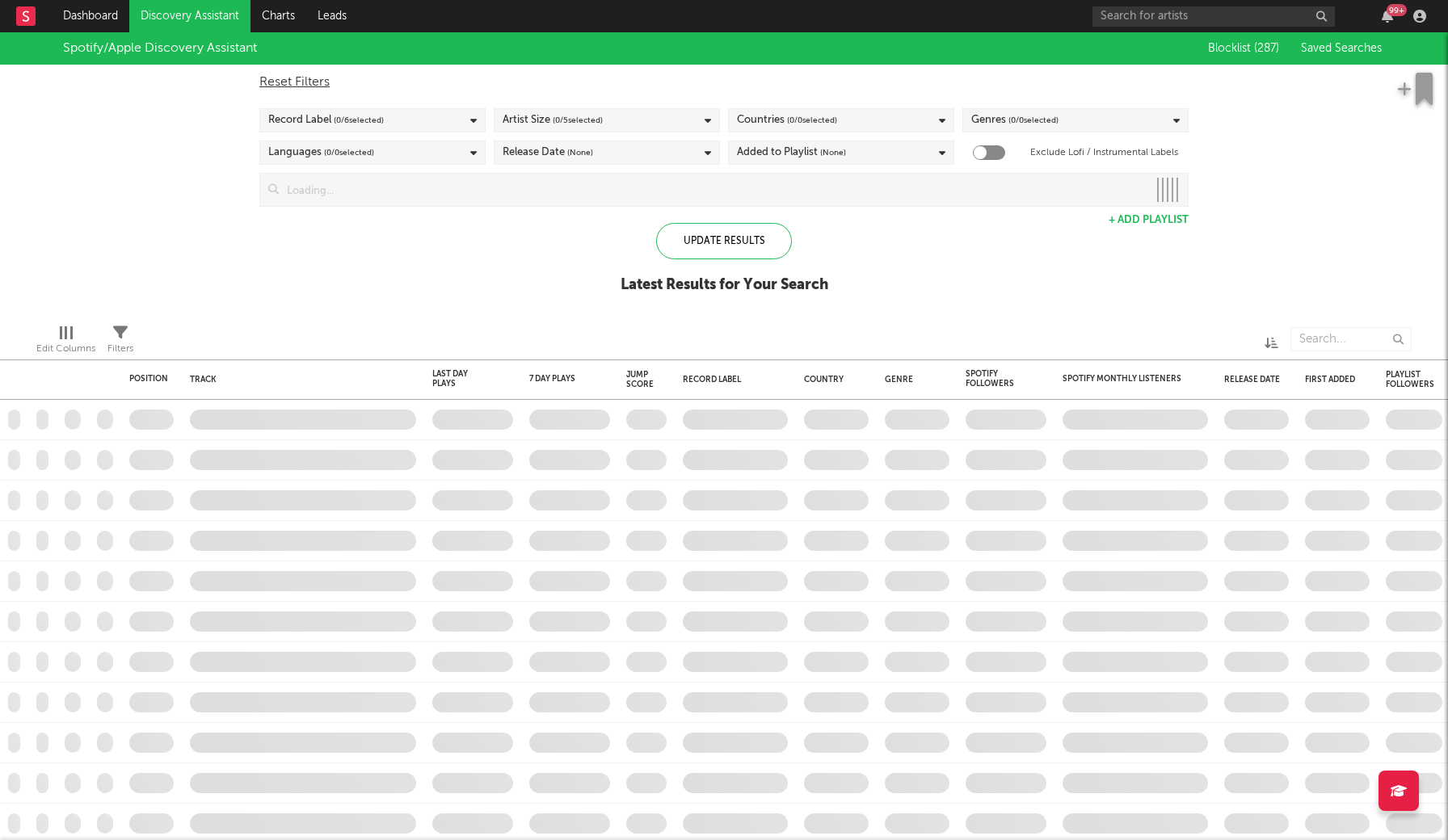
checkbox input "true"
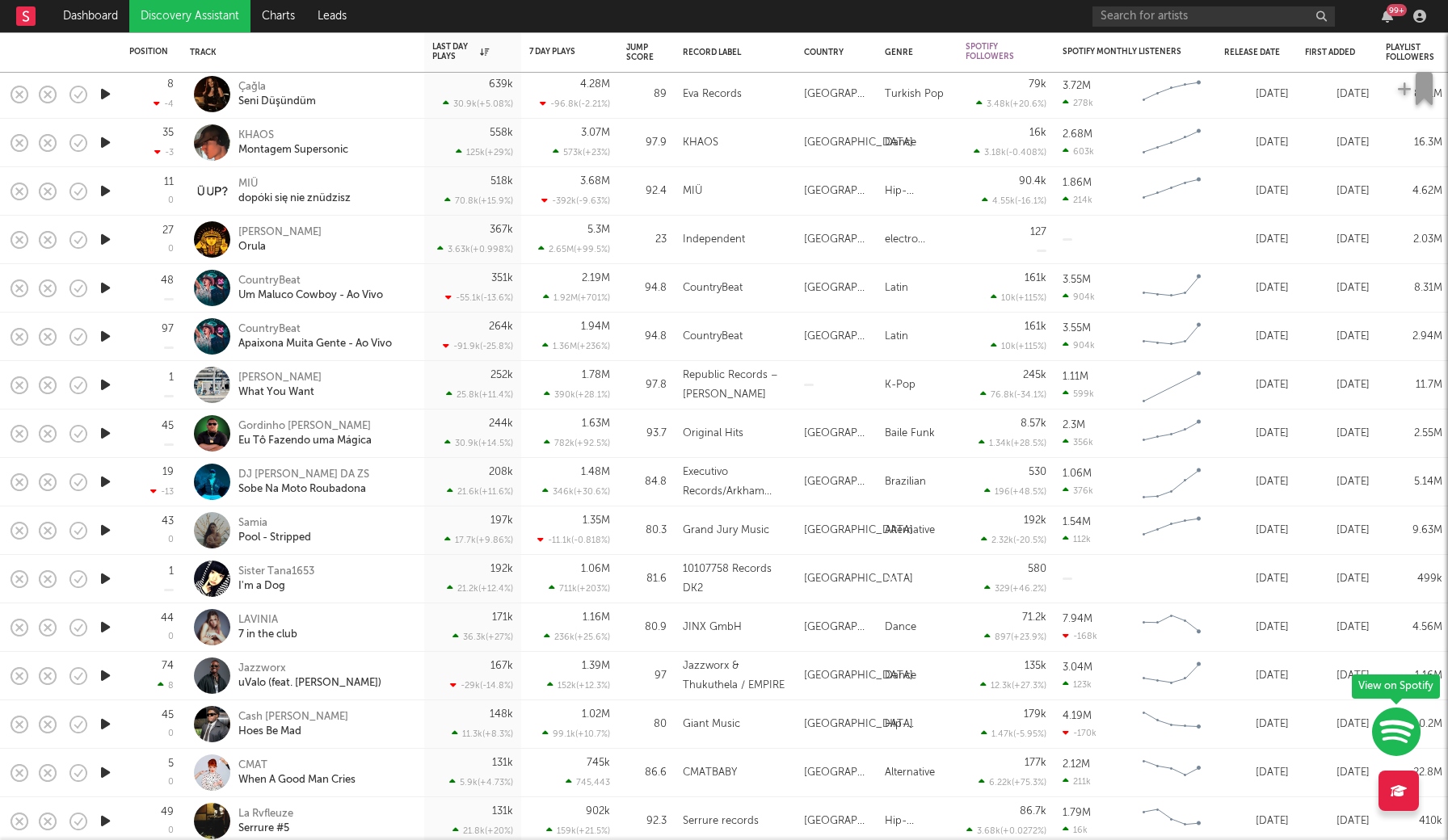
drag, startPoint x: 106, startPoint y: 583, endPoint x: 98, endPoint y: 584, distance: 8.1
click at [106, 583] on icon "button" at bounding box center [105, 578] width 17 height 20
click at [104, 581] on icon "button" at bounding box center [105, 578] width 15 height 20
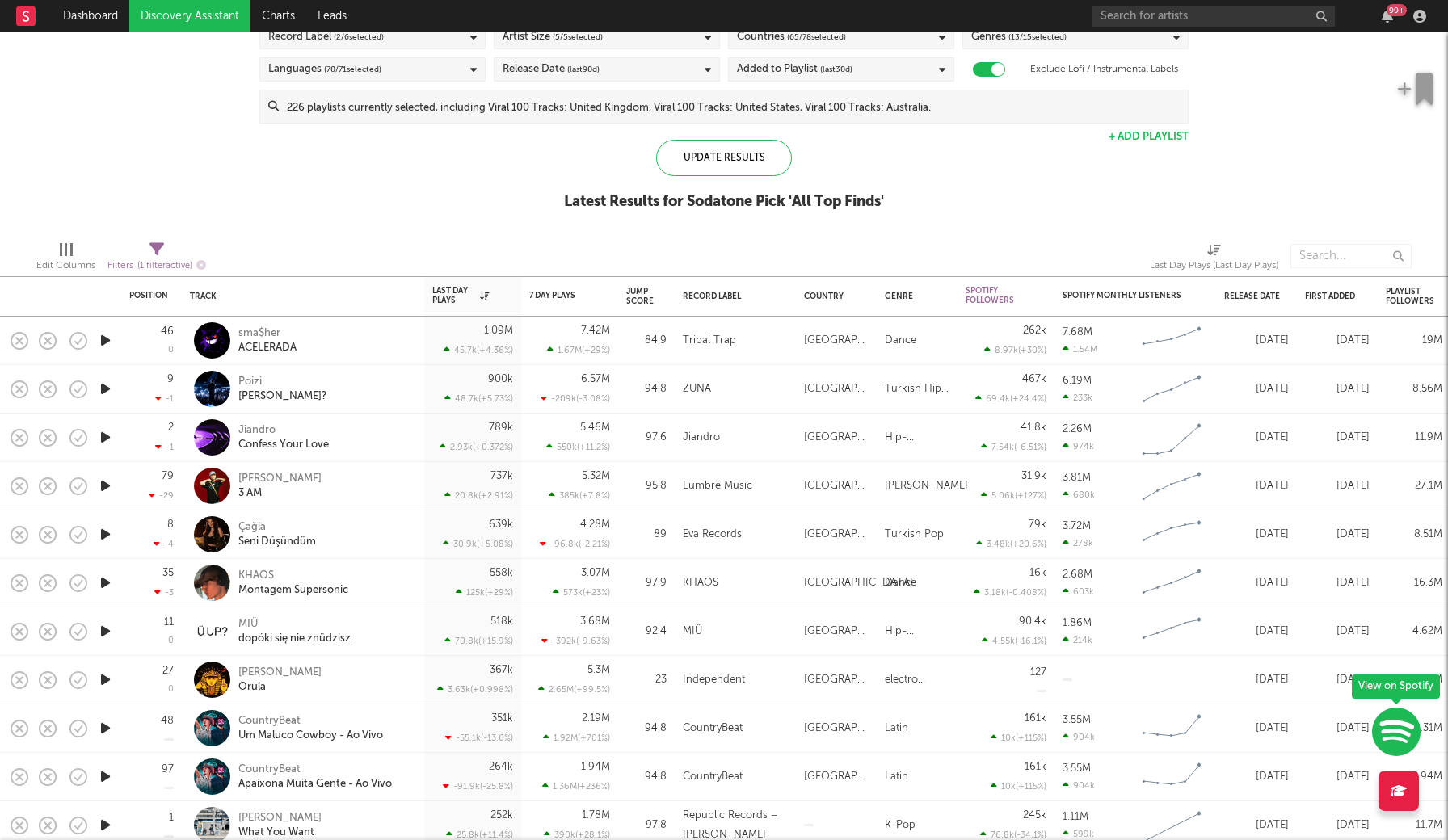
click at [104, 342] on icon "button" at bounding box center [105, 340] width 17 height 20
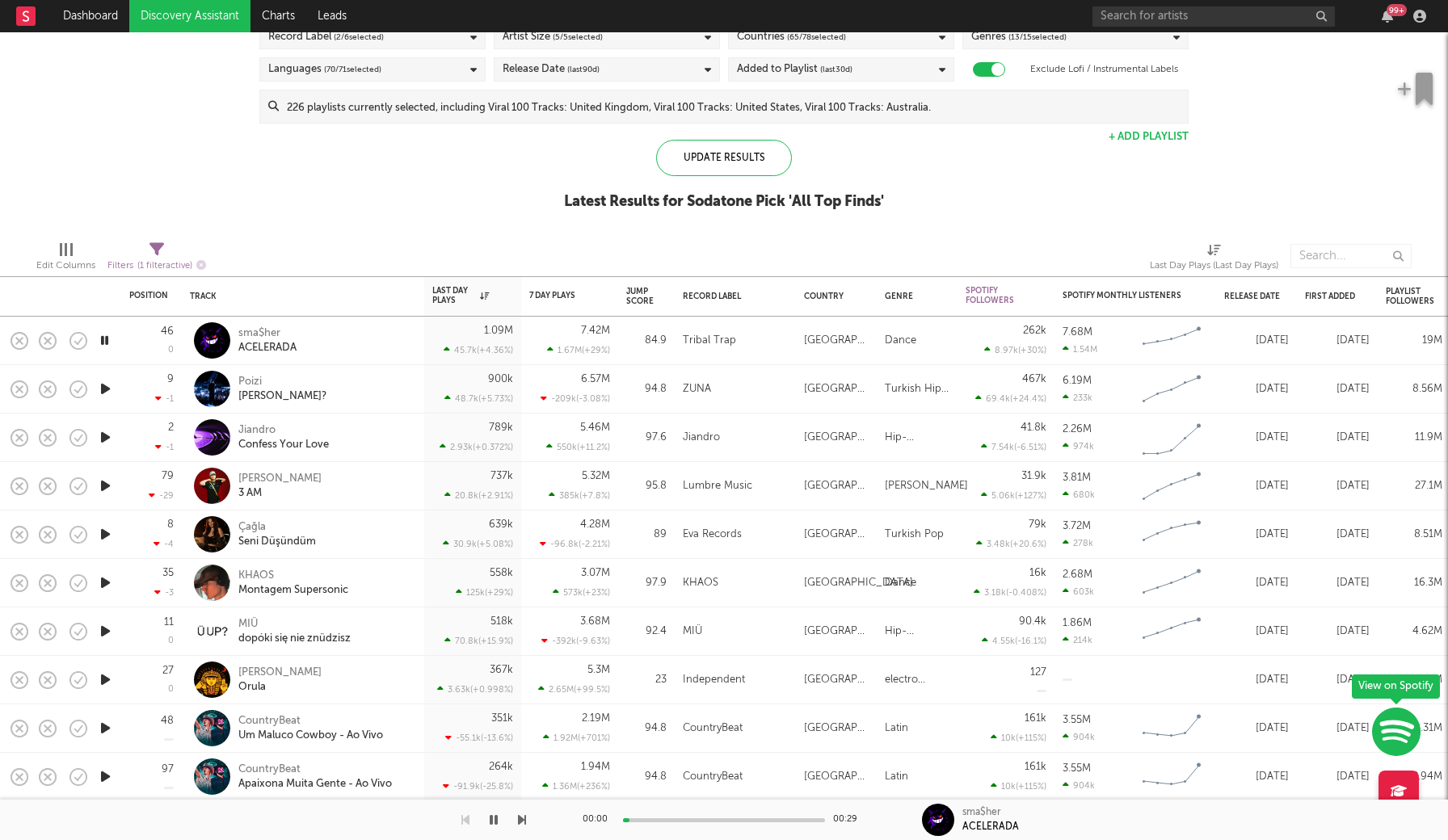
click at [107, 341] on icon "button" at bounding box center [105, 340] width 15 height 20
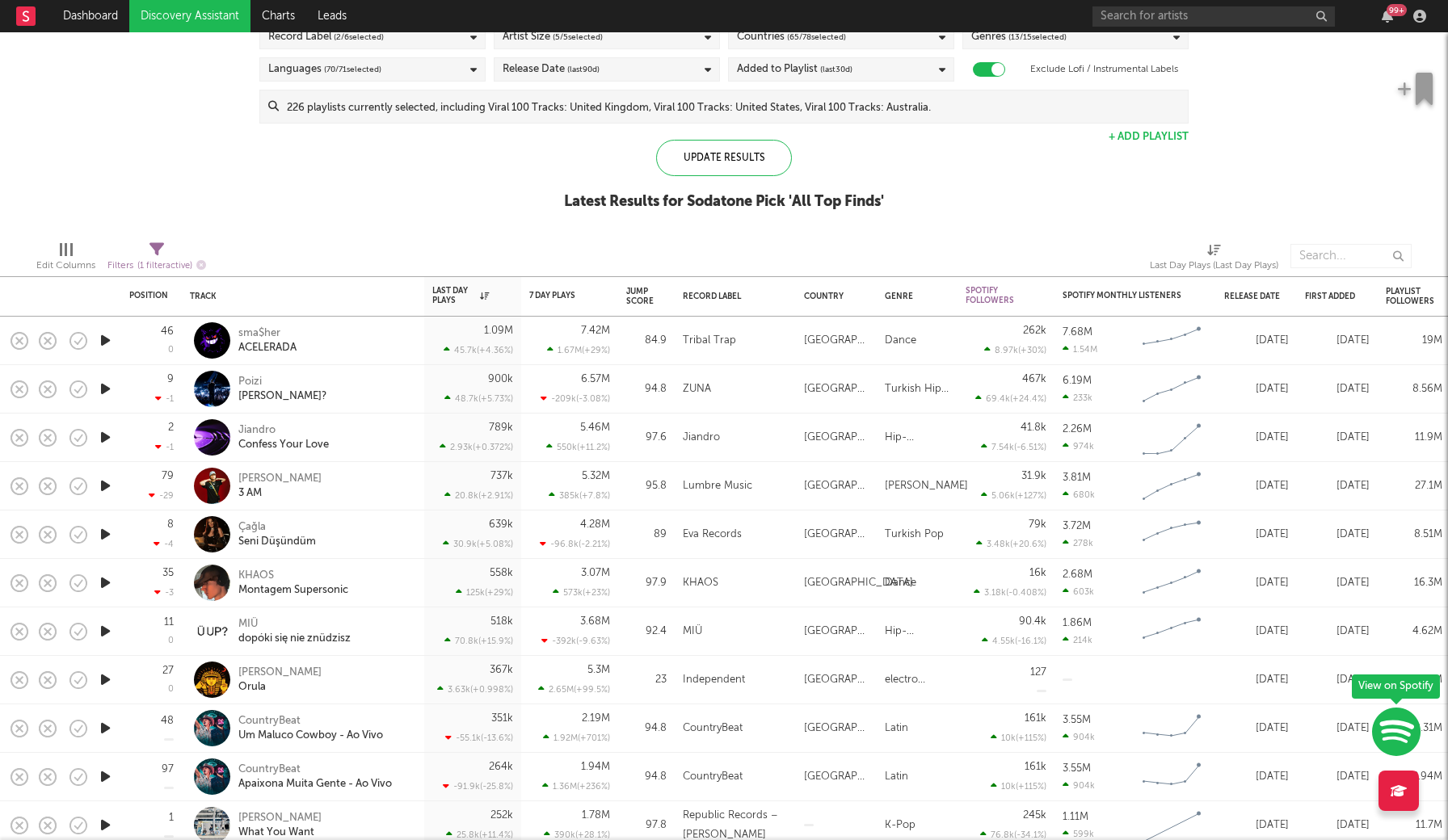
click at [109, 389] on icon "button" at bounding box center [105, 389] width 17 height 20
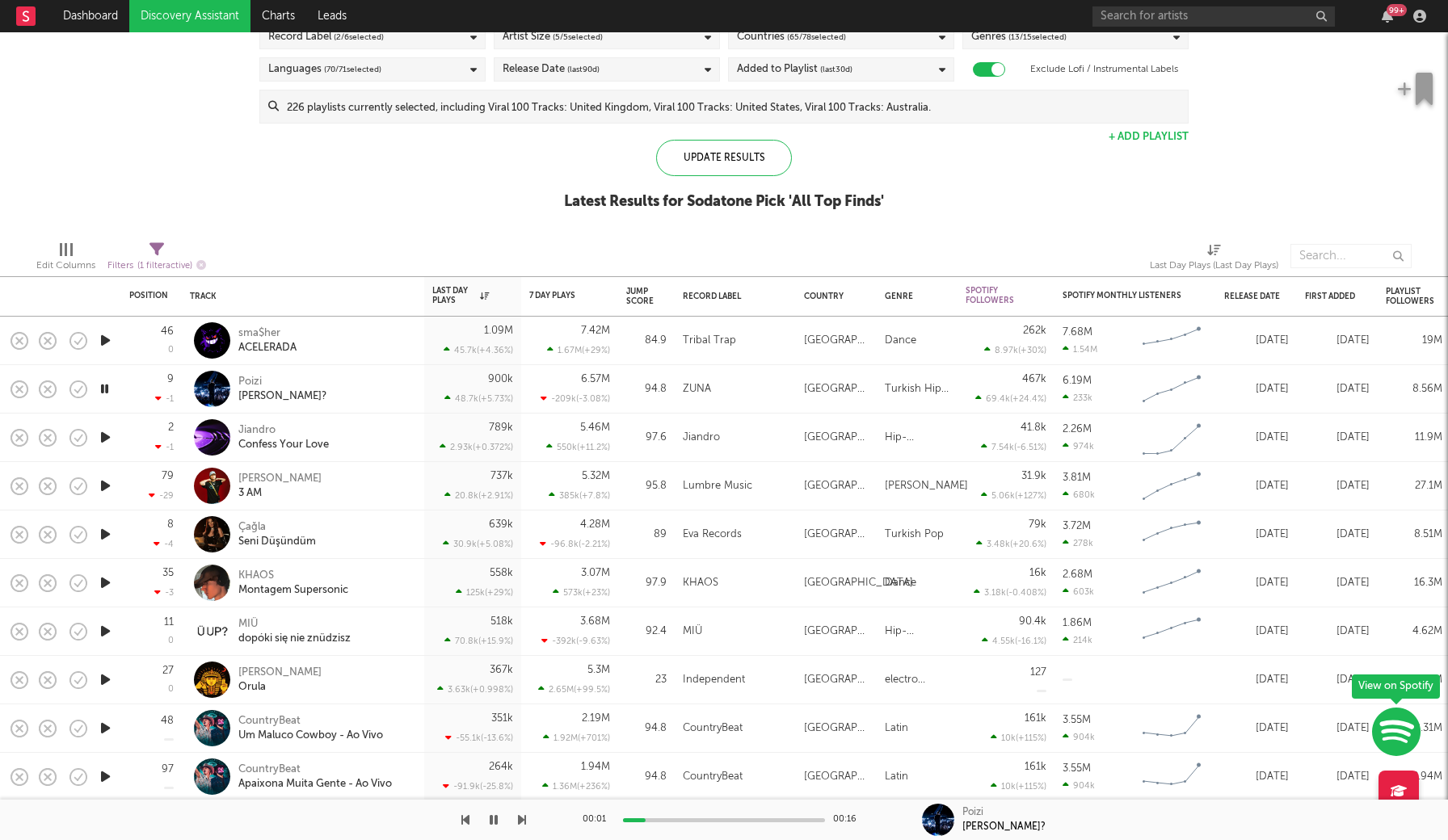
click at [109, 389] on icon "button" at bounding box center [105, 389] width 15 height 20
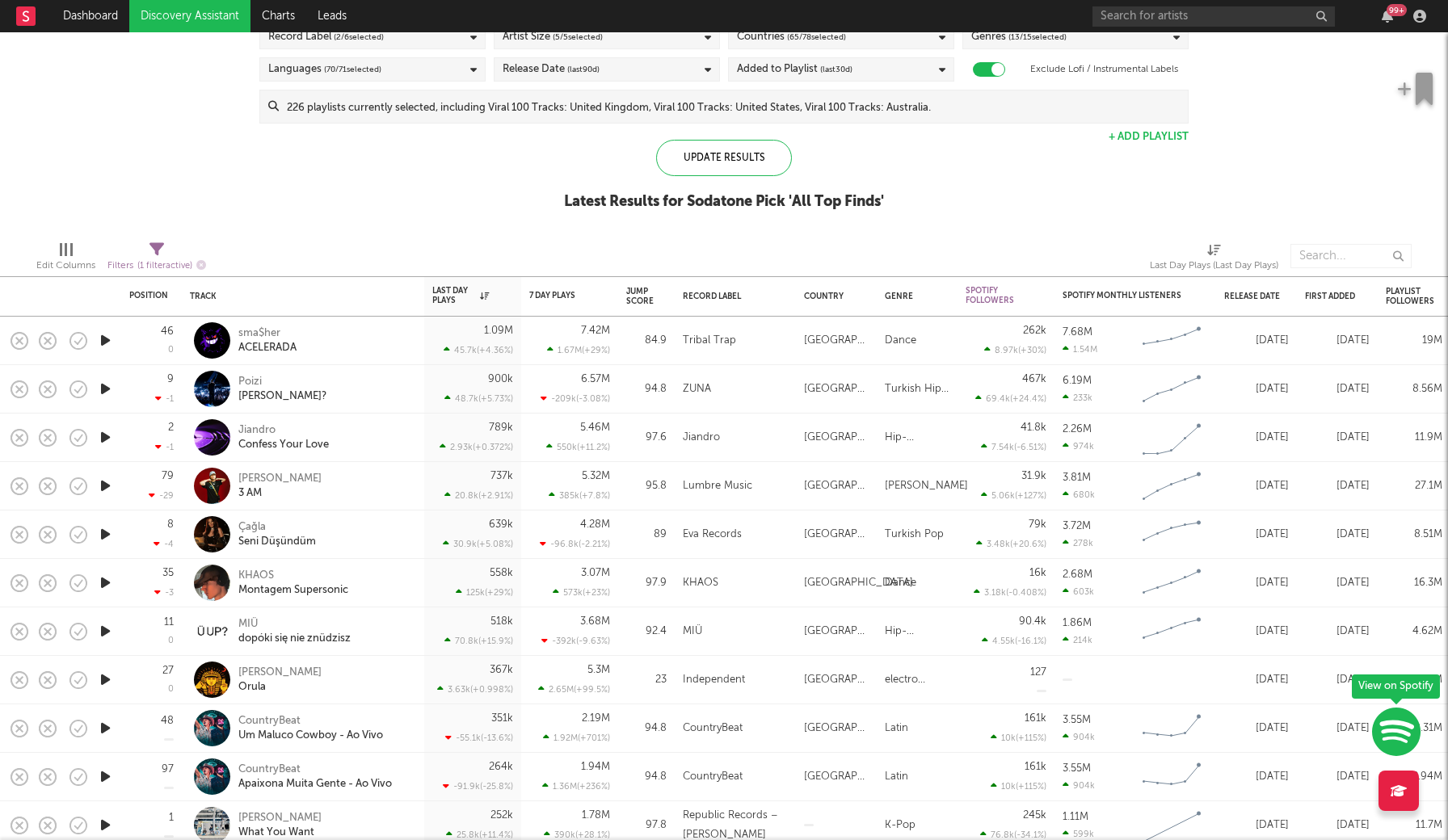
click at [109, 435] on icon "button" at bounding box center [105, 437] width 17 height 20
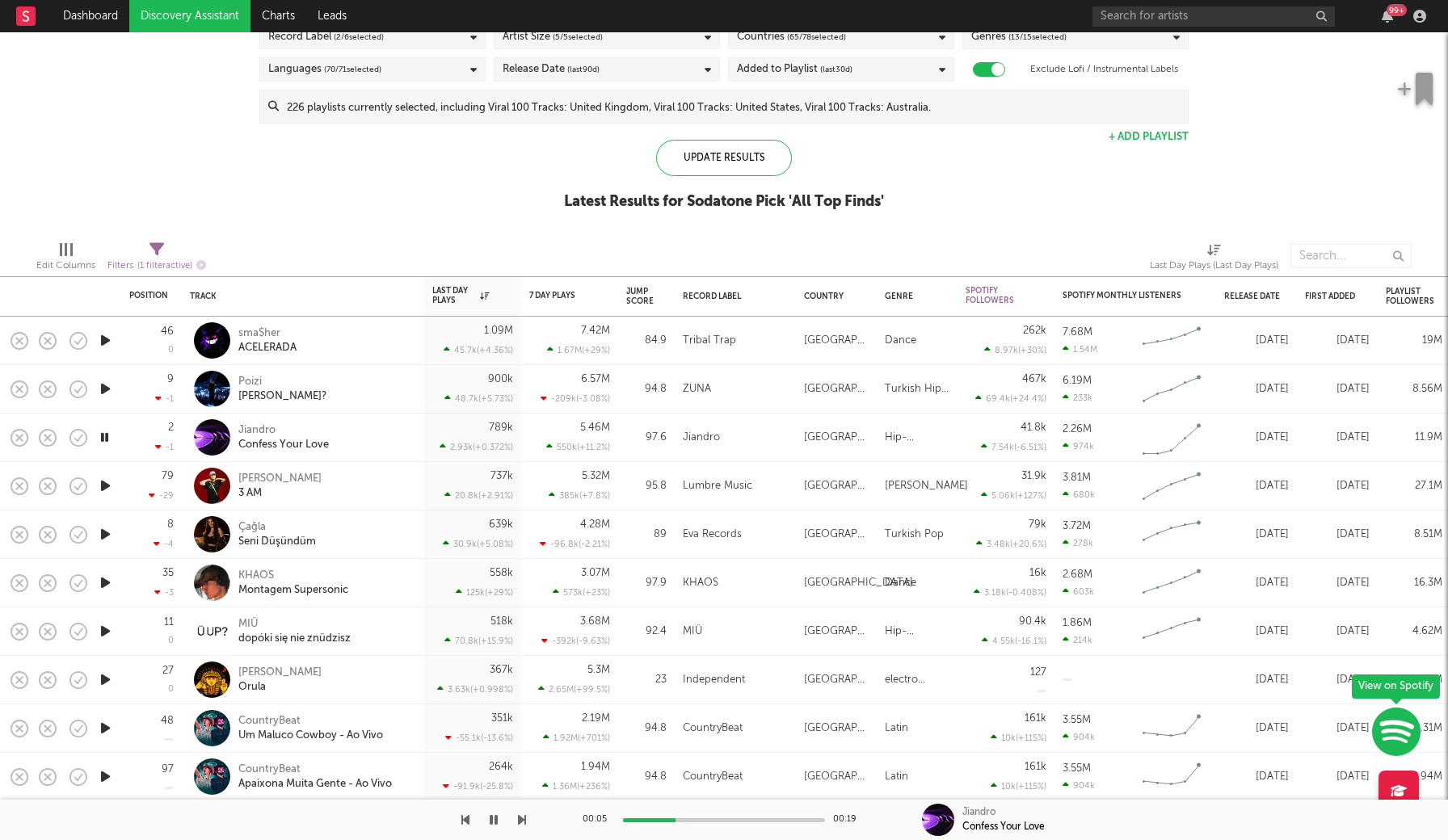
click at [109, 435] on icon "button" at bounding box center [105, 437] width 15 height 20
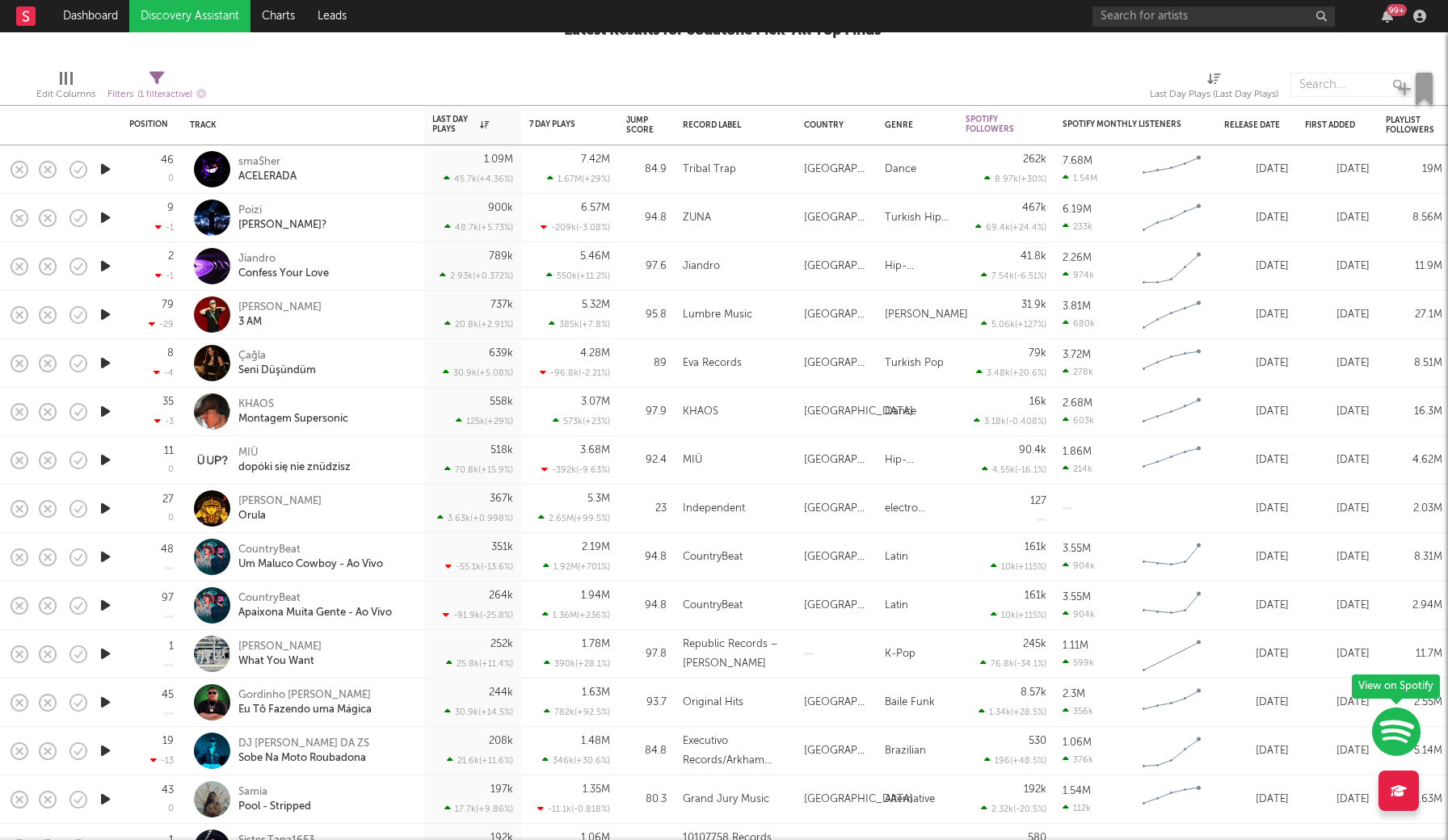
click at [104, 461] on icon "button" at bounding box center [105, 460] width 17 height 20
click at [101, 509] on icon "button" at bounding box center [105, 508] width 17 height 20
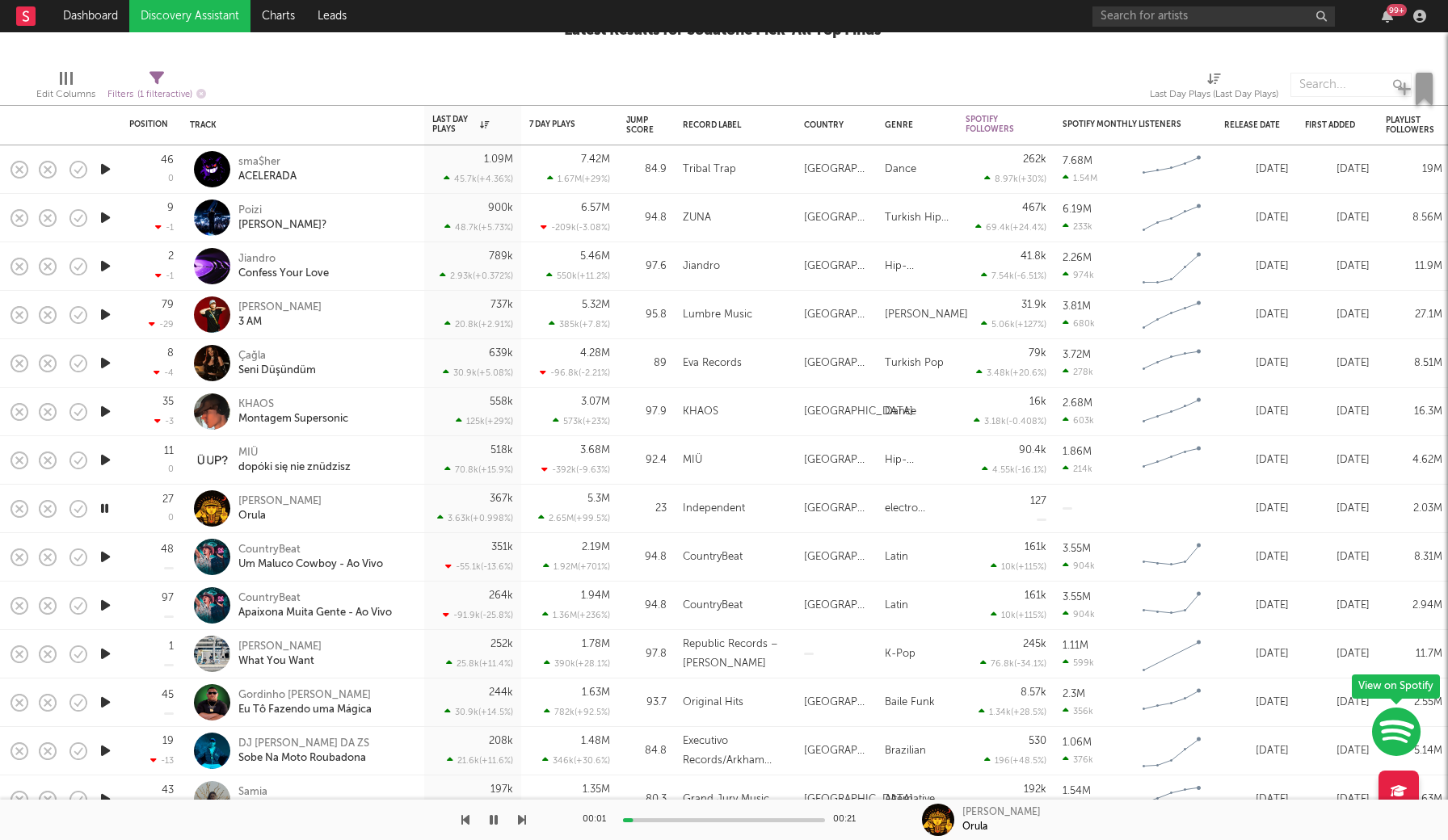
click at [101, 509] on icon "button" at bounding box center [105, 508] width 15 height 20
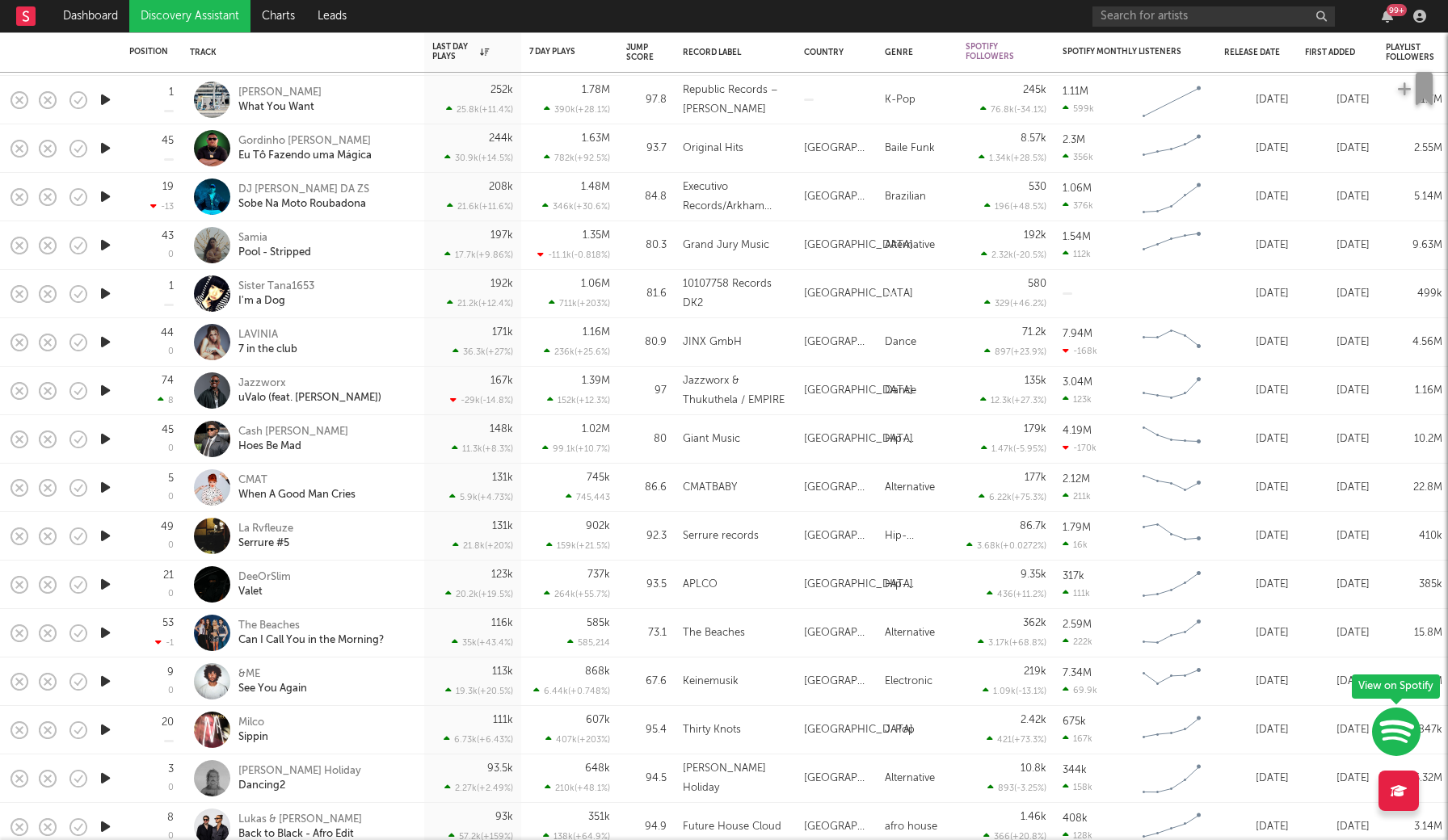
click at [106, 589] on icon "button" at bounding box center [105, 584] width 17 height 20
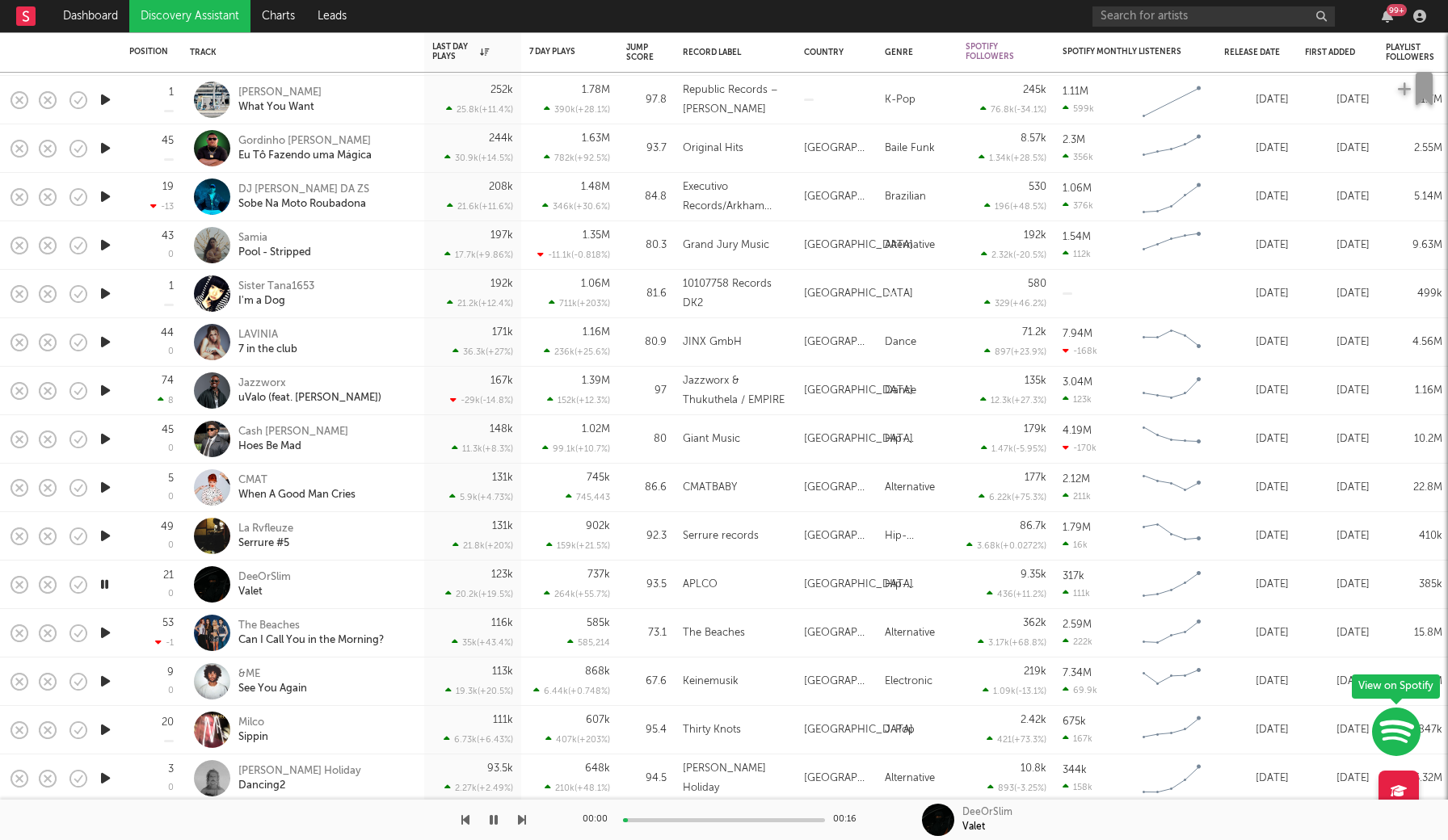
click at [103, 585] on icon "button" at bounding box center [105, 584] width 15 height 20
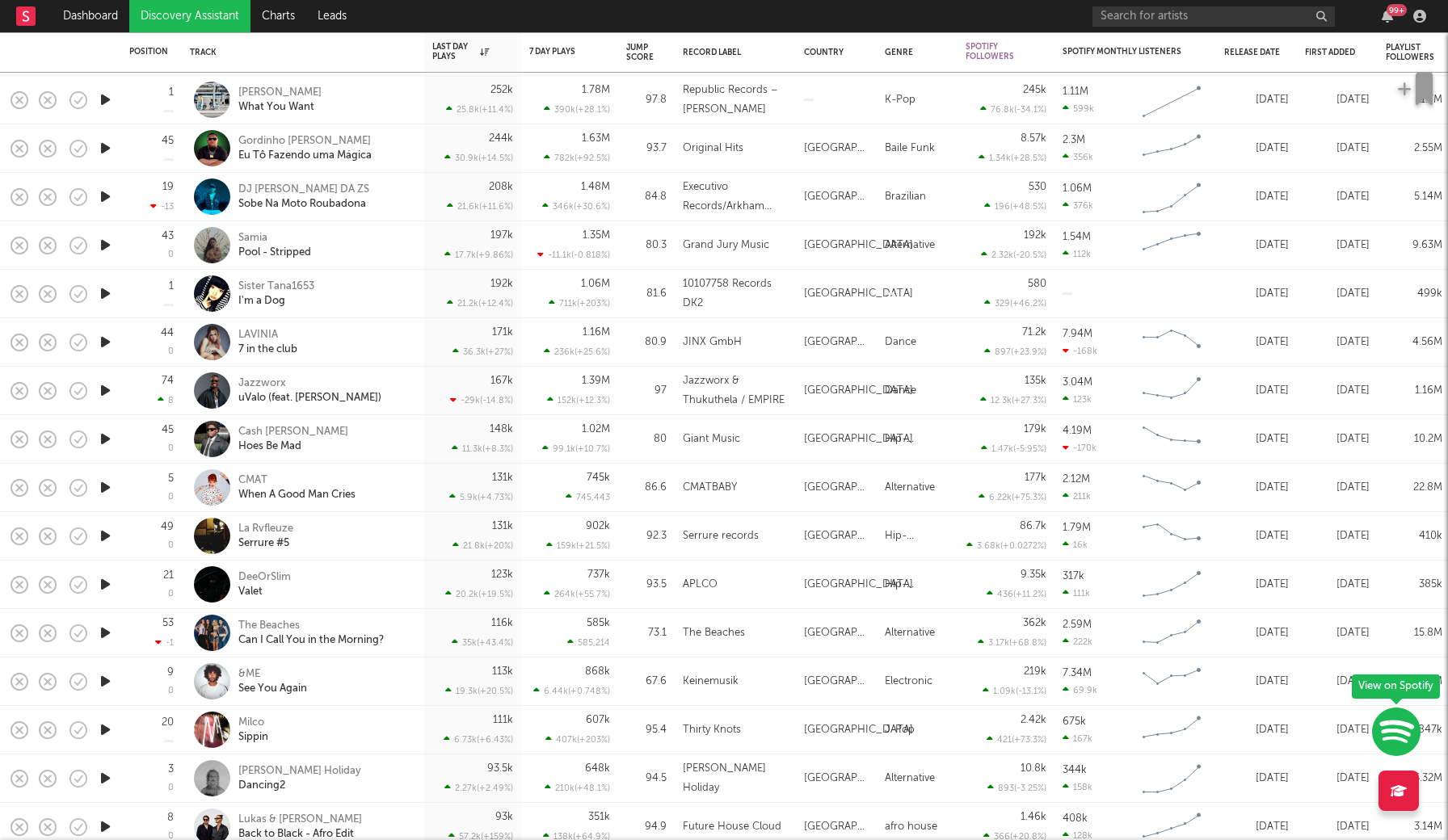
click at [105, 680] on icon "button" at bounding box center [105, 681] width 17 height 20
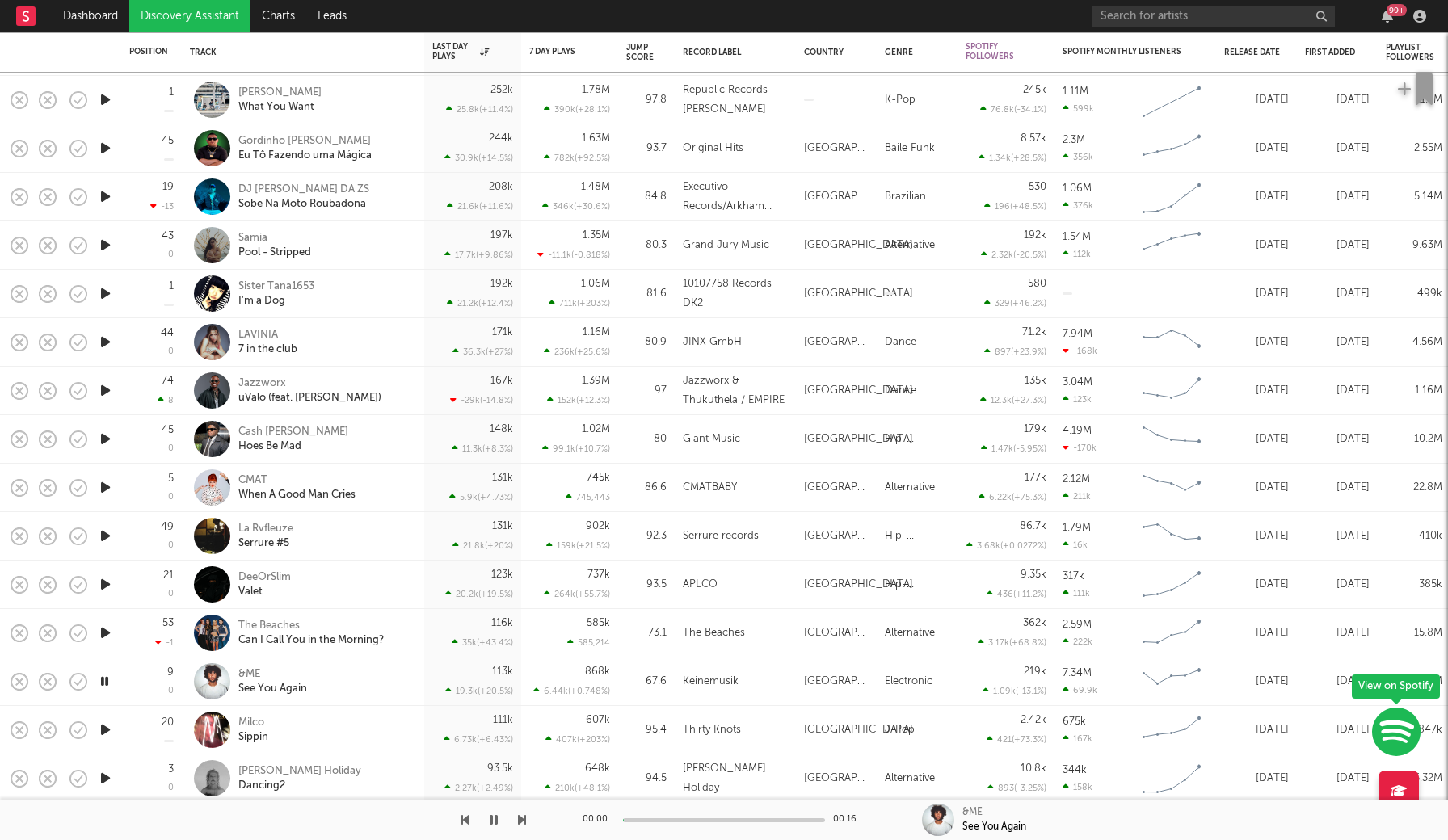
click at [105, 680] on icon "button" at bounding box center [105, 681] width 15 height 20
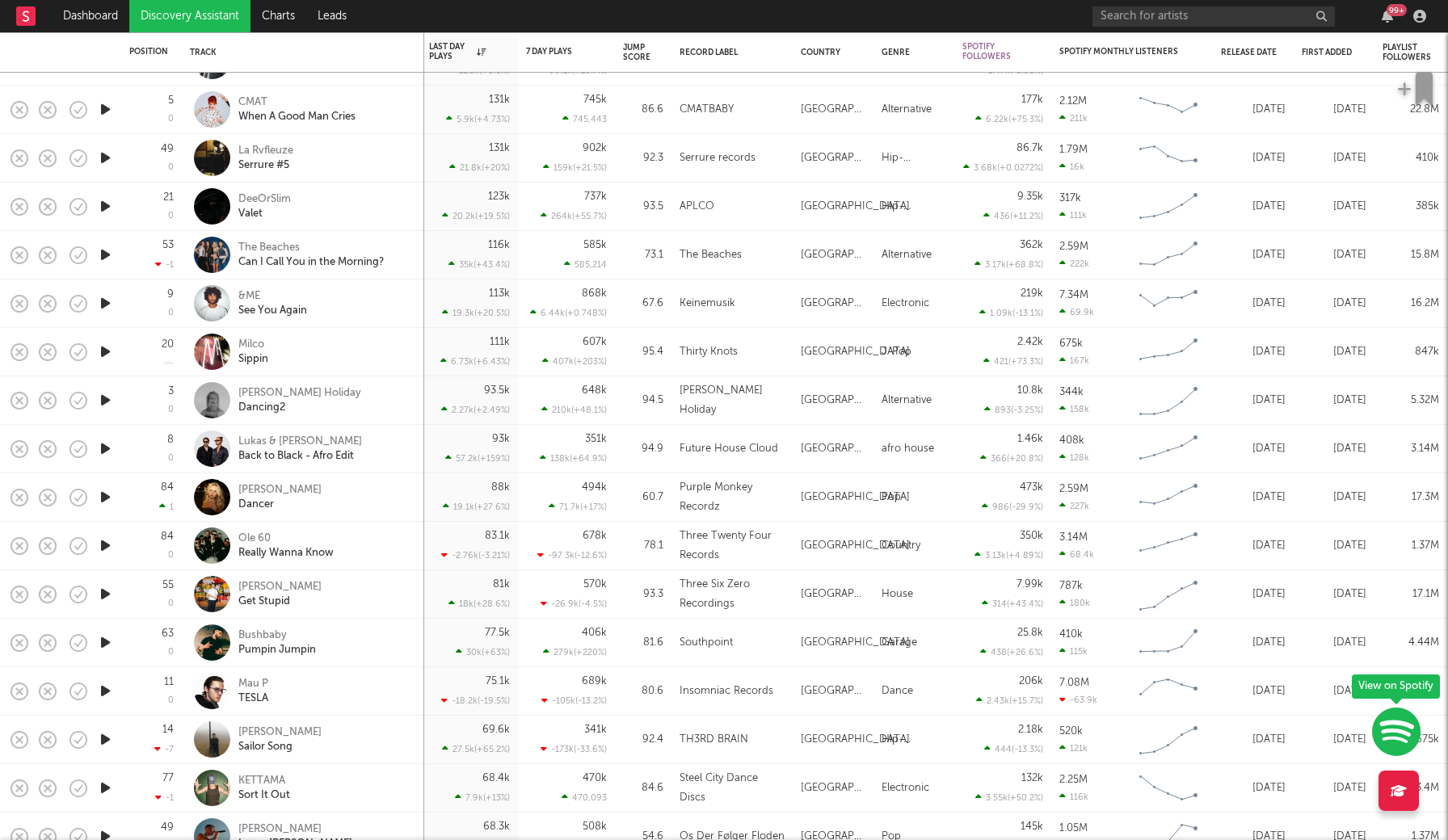
click at [637, 421] on div "94.5" at bounding box center [643, 400] width 57 height 48
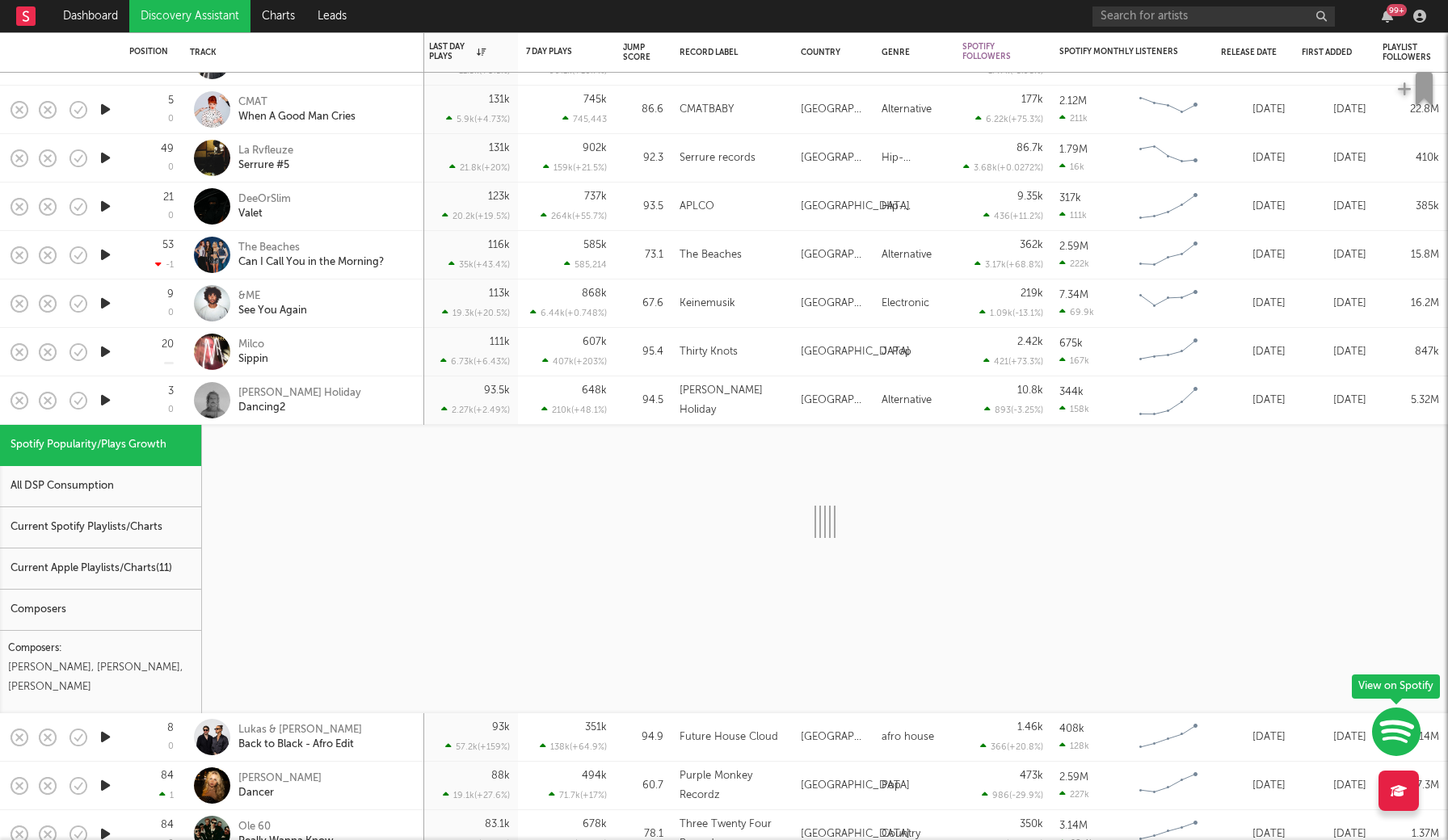
select select "1w"
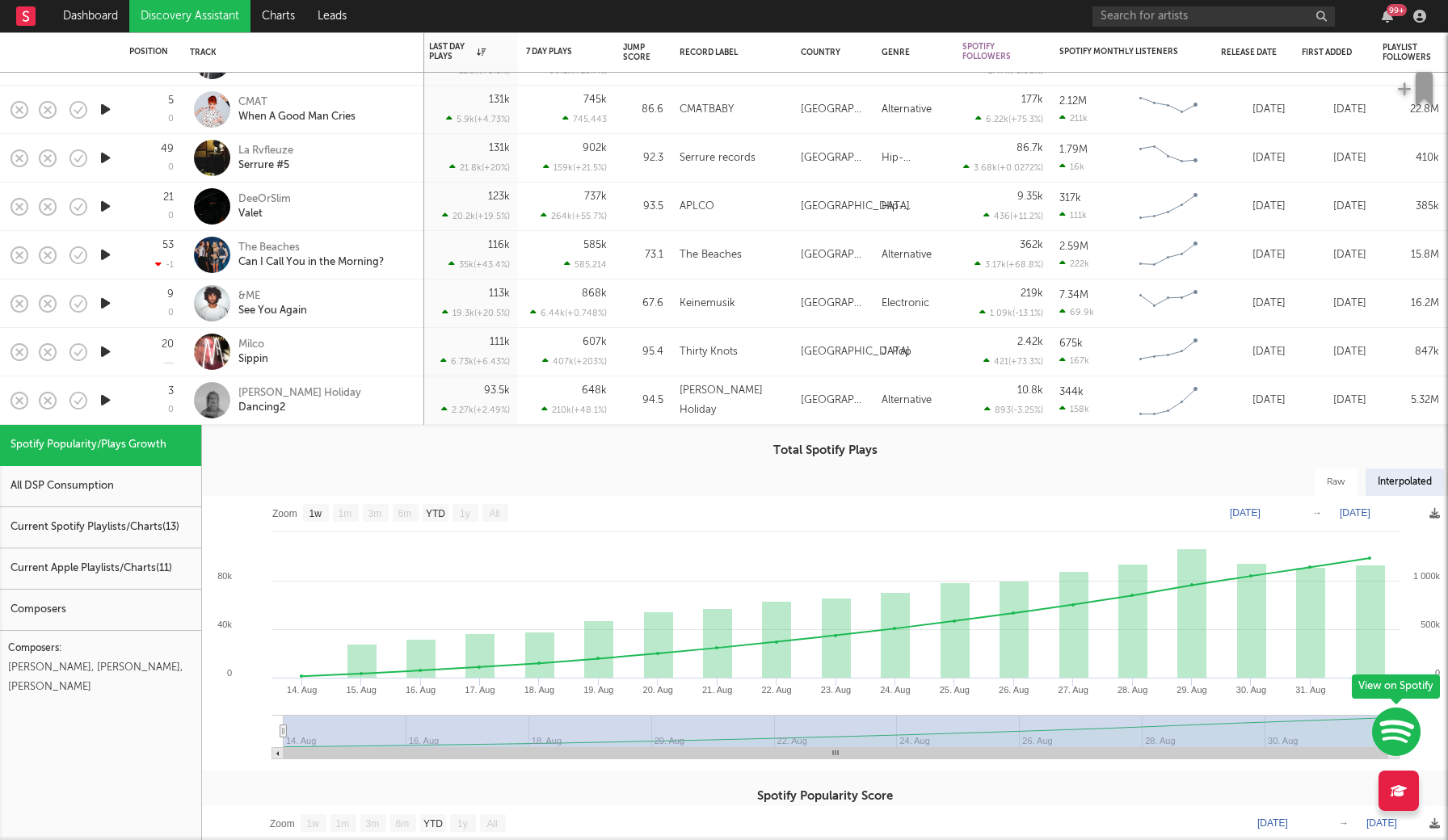
click at [637, 421] on div "94.5" at bounding box center [643, 400] width 57 height 48
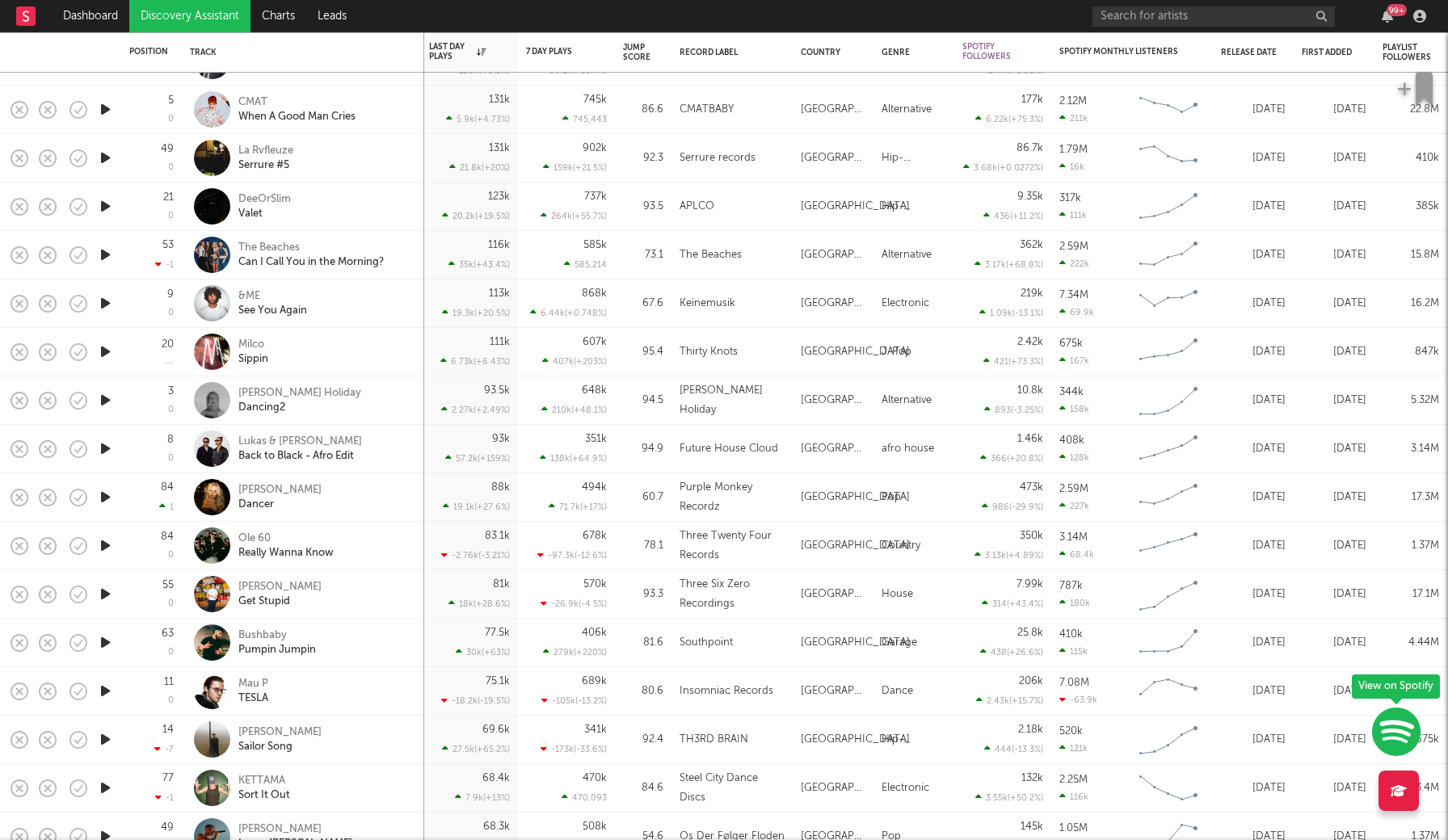
click at [106, 742] on icon "button" at bounding box center [105, 740] width 17 height 20
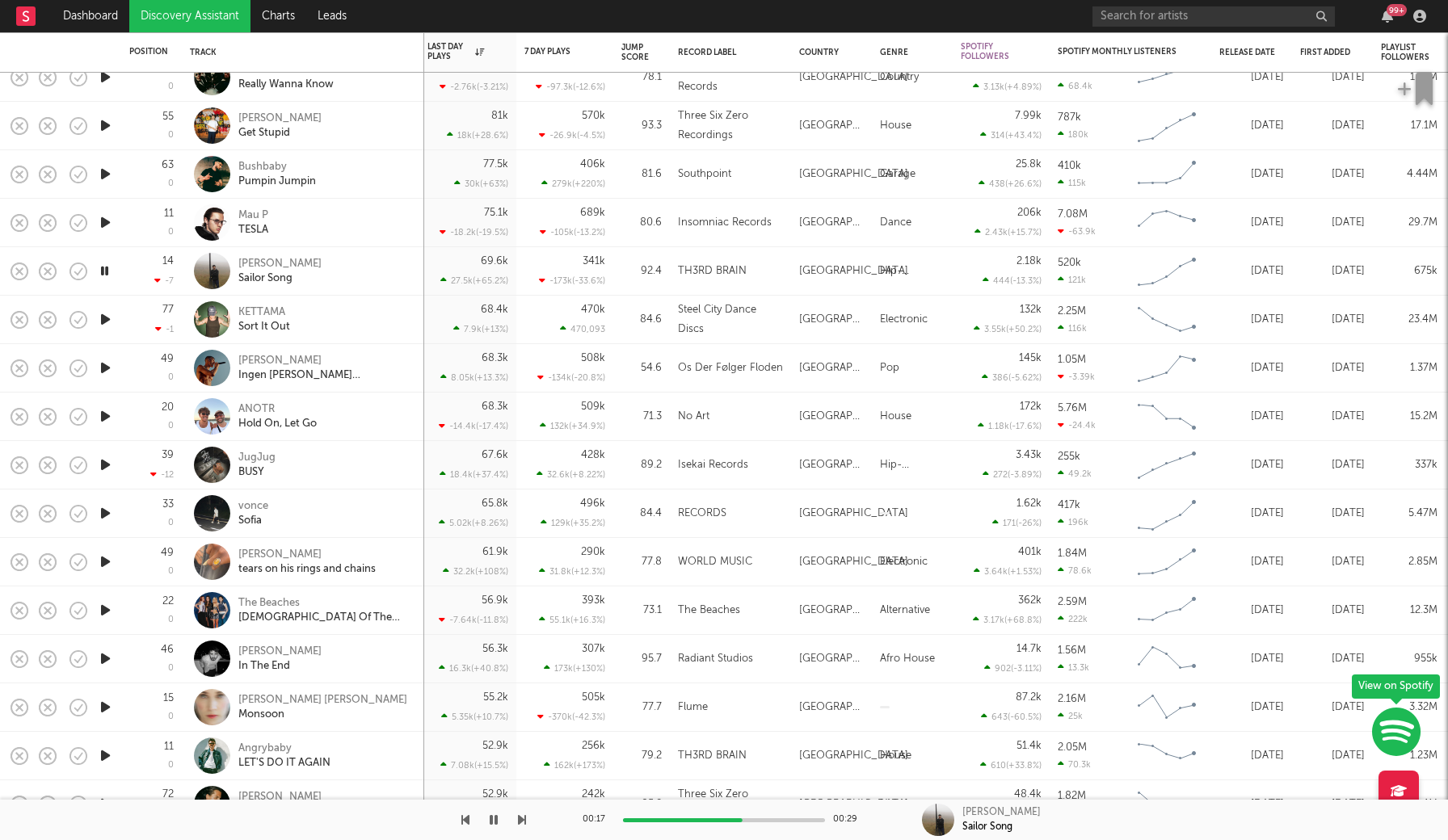
click at [107, 271] on icon "button" at bounding box center [105, 271] width 15 height 20
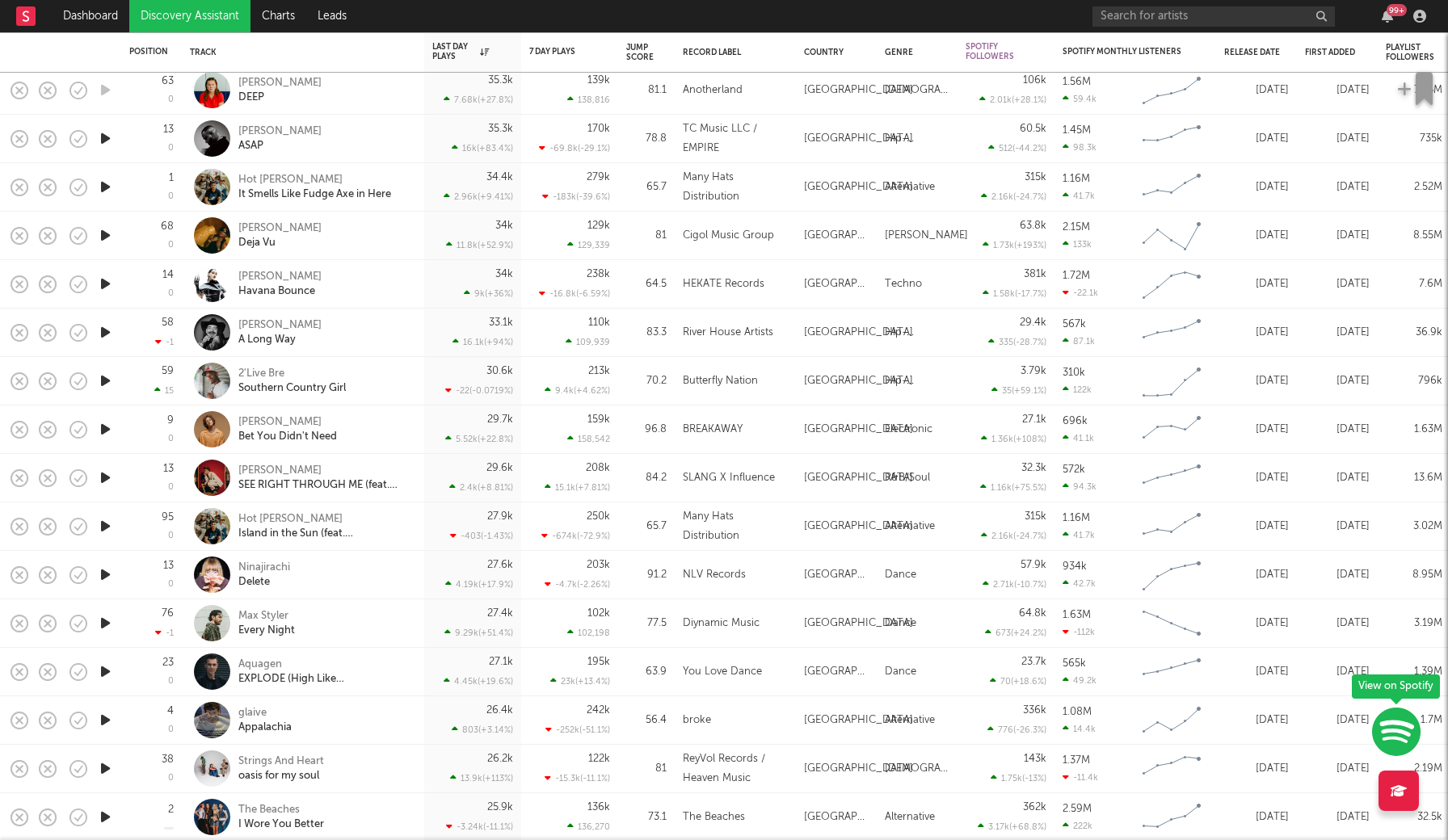
click at [104, 573] on icon "button" at bounding box center [105, 575] width 17 height 20
click at [104, 573] on icon "button" at bounding box center [105, 575] width 15 height 20
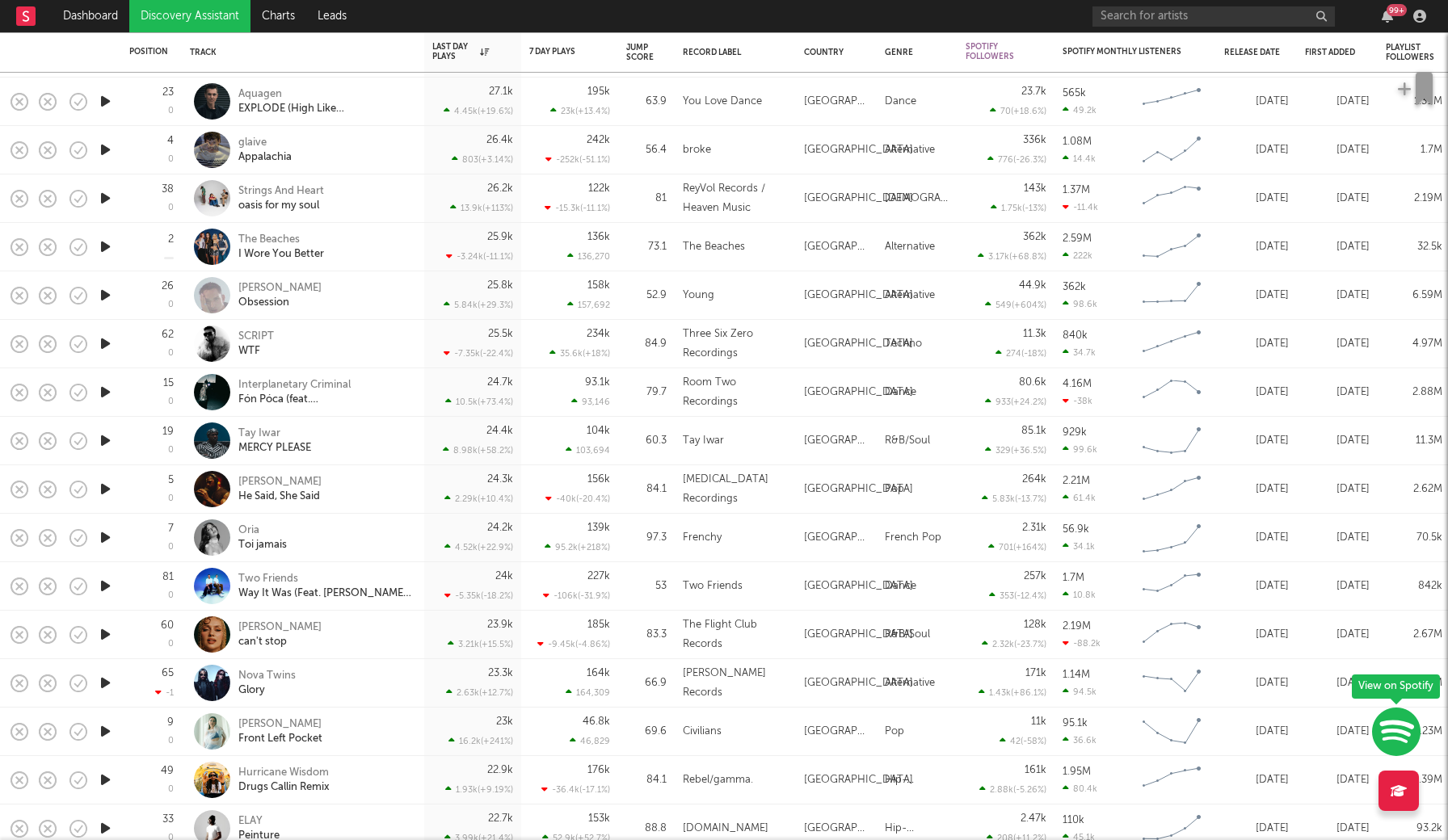
click at [104, 537] on icon "button" at bounding box center [105, 537] width 17 height 20
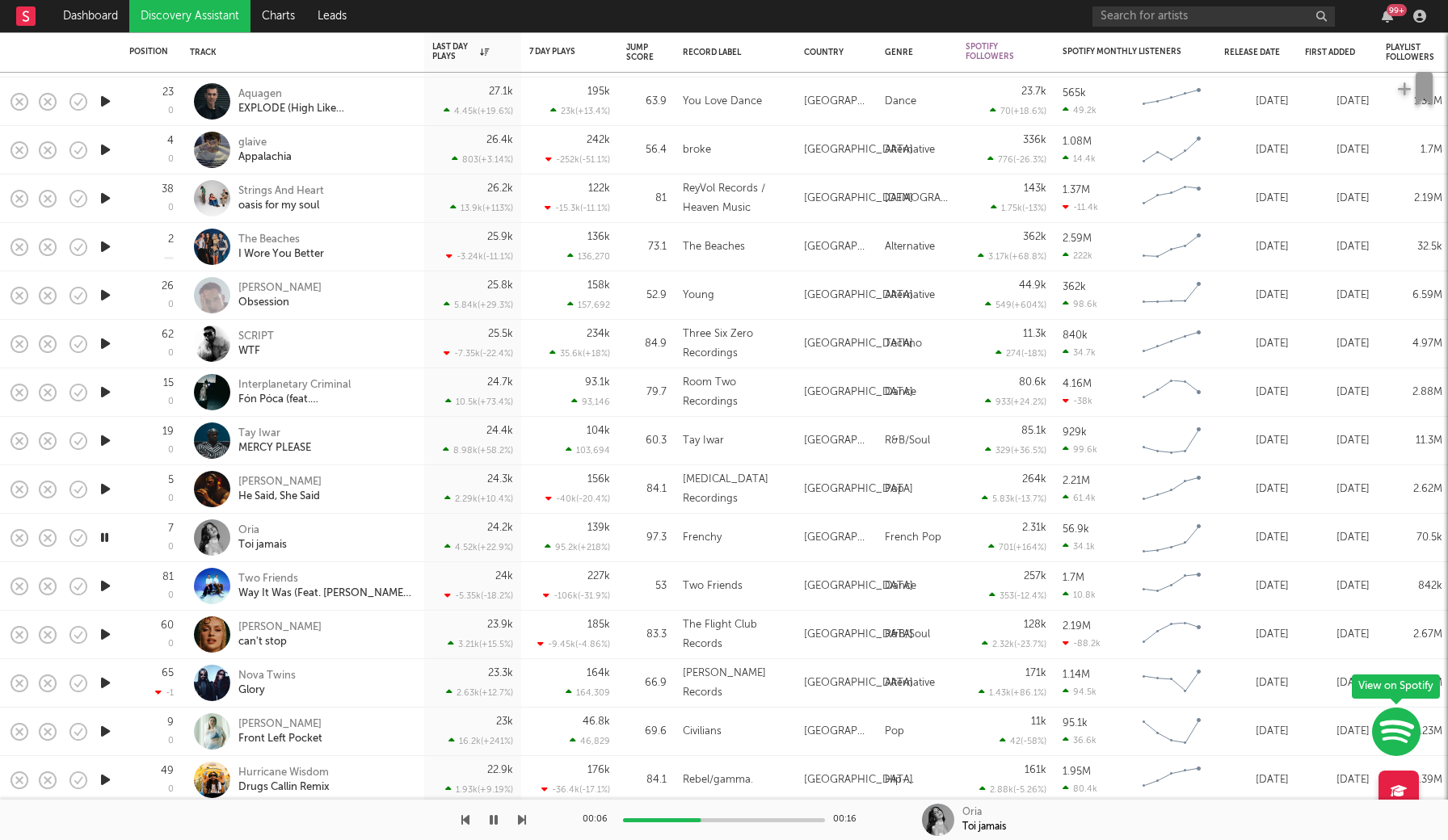
click at [105, 537] on icon "button" at bounding box center [105, 537] width 15 height 20
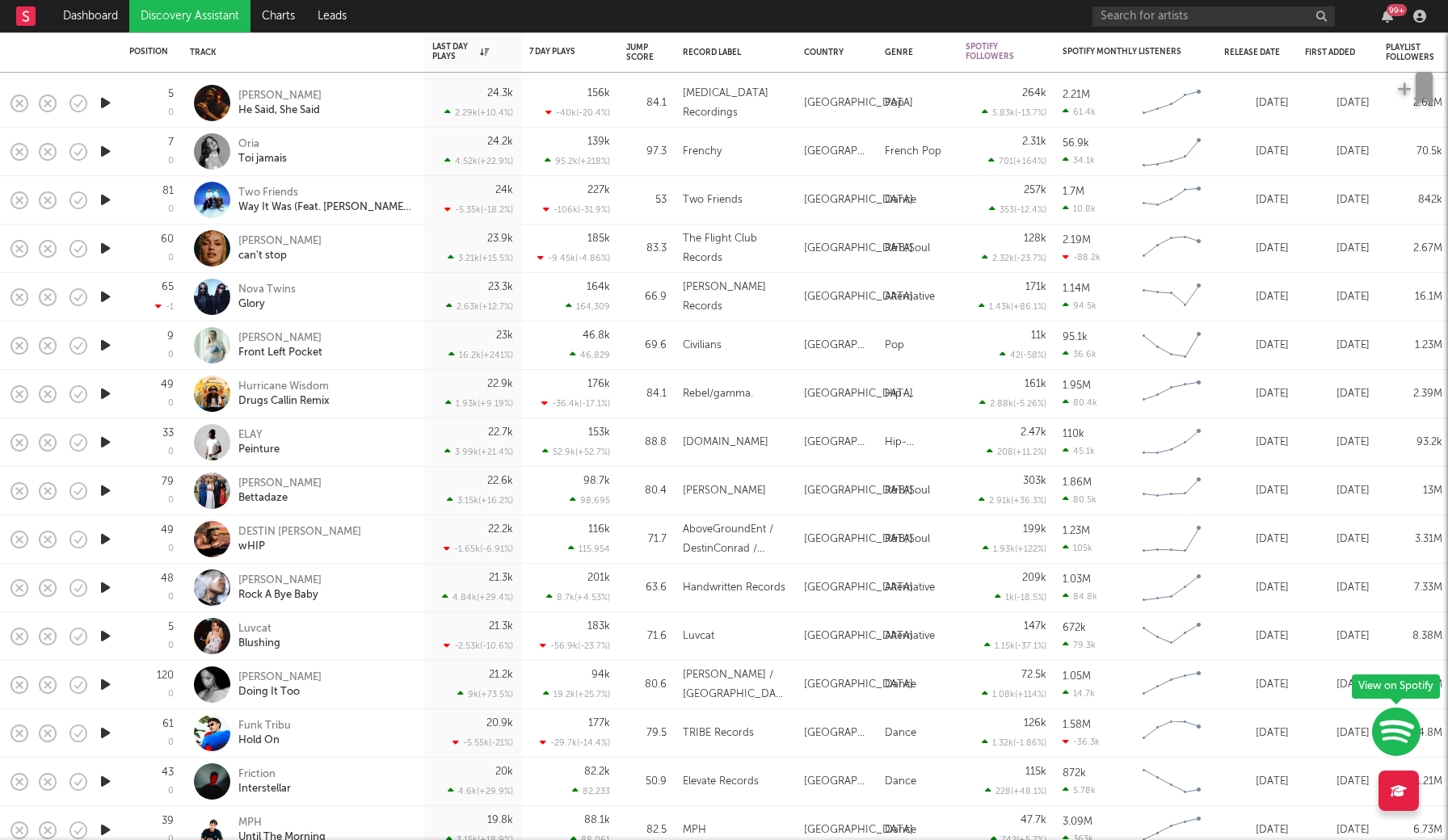
click at [104, 489] on icon "button" at bounding box center [105, 491] width 17 height 20
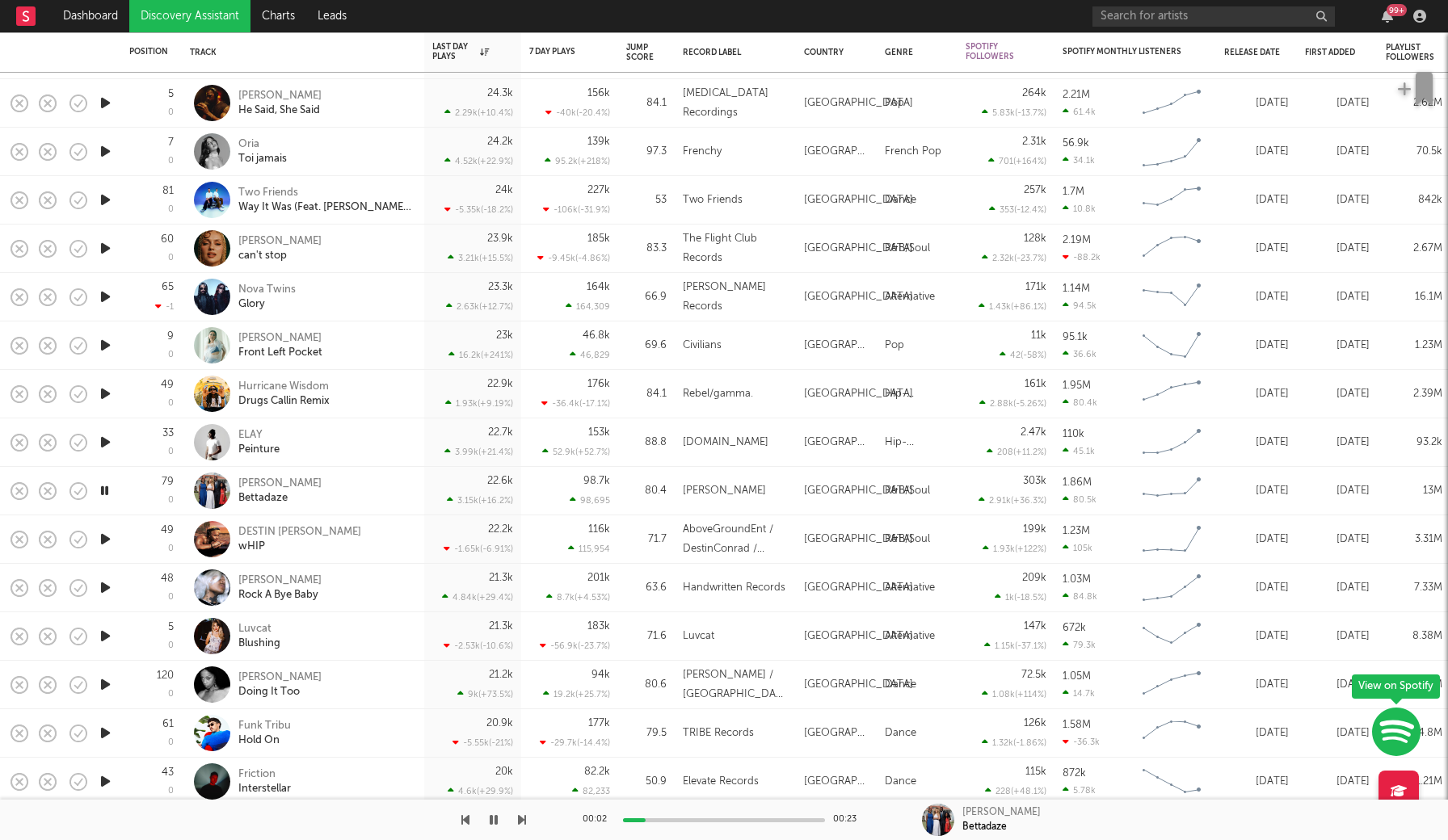
click at [104, 489] on icon "button" at bounding box center [105, 491] width 15 height 20
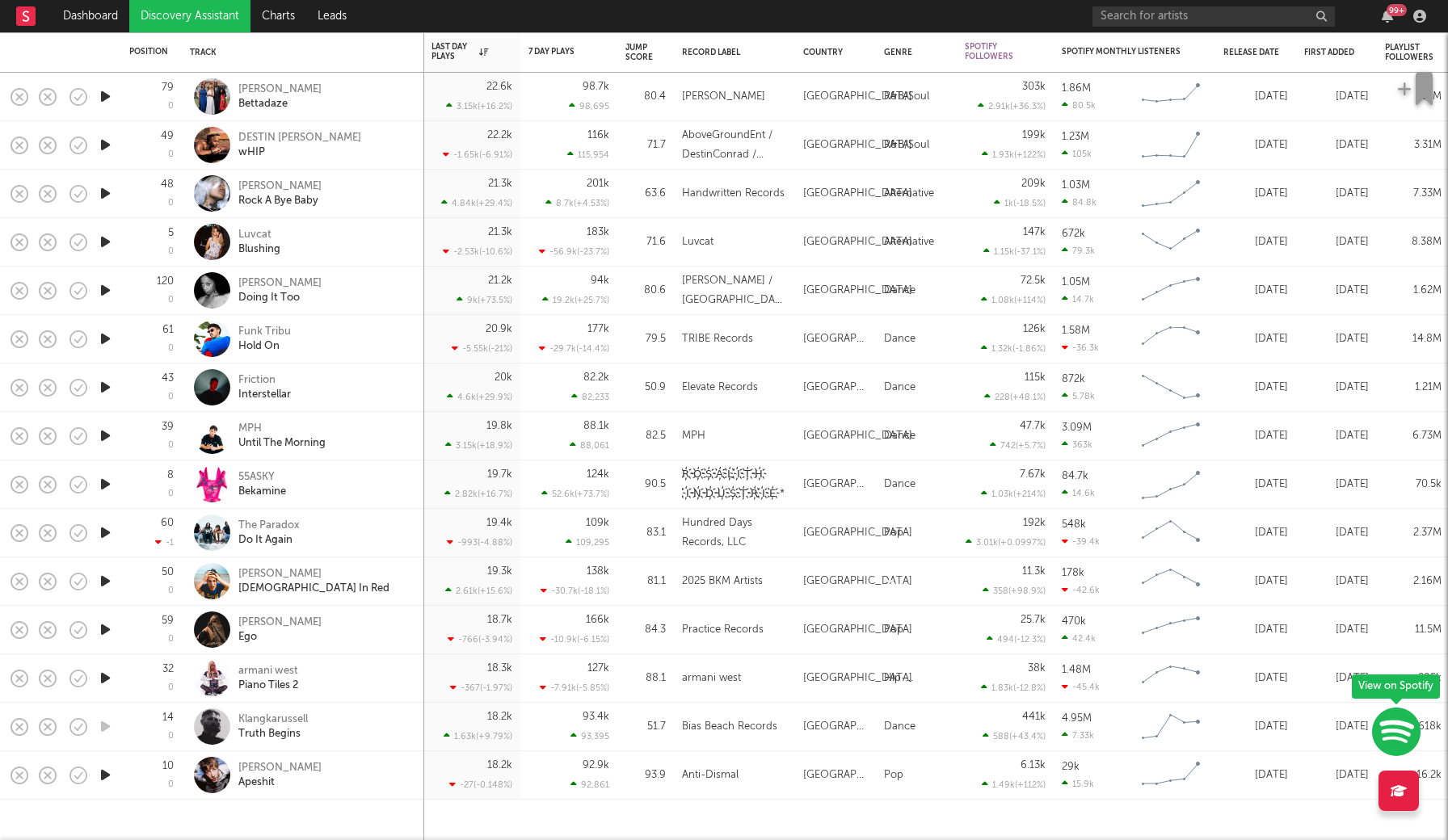
click at [105, 776] on icon "button" at bounding box center [105, 775] width 17 height 20
click at [106, 776] on icon "button" at bounding box center [105, 775] width 15 height 20
